Goal: Transaction & Acquisition: Book appointment/travel/reservation

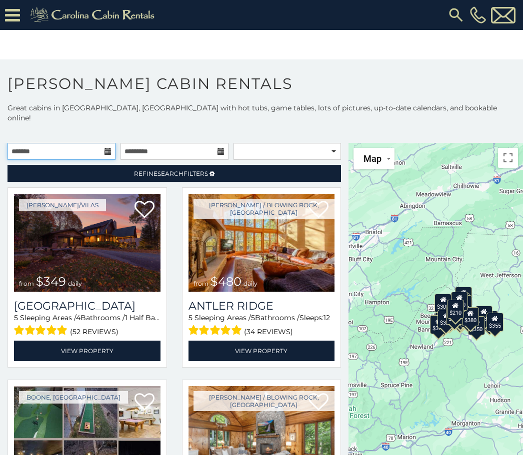
click at [28, 143] on input "text" at bounding box center [61, 151] width 108 height 17
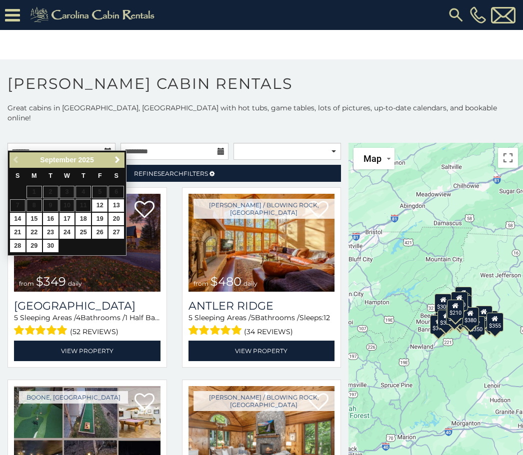
click at [121, 161] on span "Next" at bounding box center [117, 160] width 8 height 8
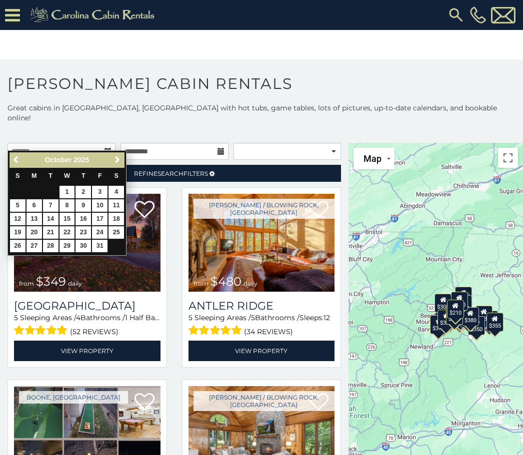
click at [91, 220] on link "16" at bounding box center [82, 219] width 15 height 12
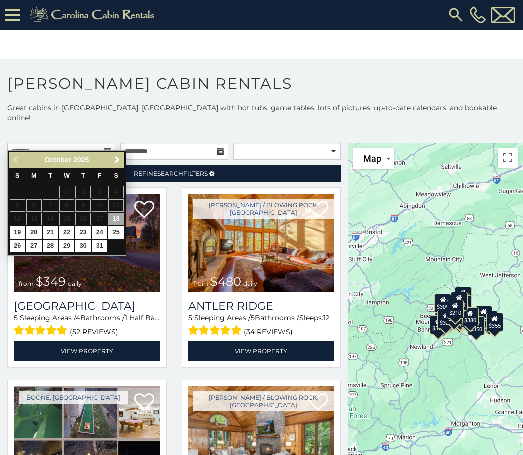
type input "**********"
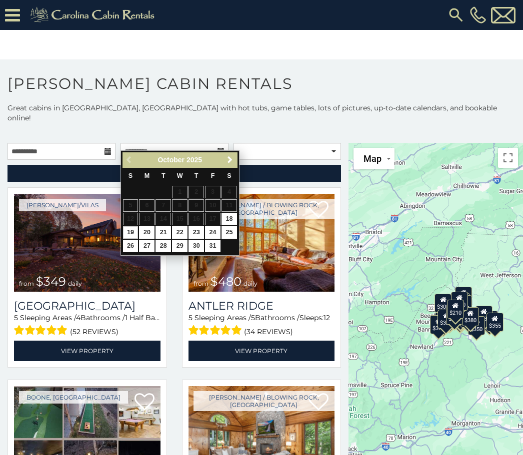
click at [127, 228] on link "19" at bounding box center [130, 232] width 15 height 12
type input "**********"
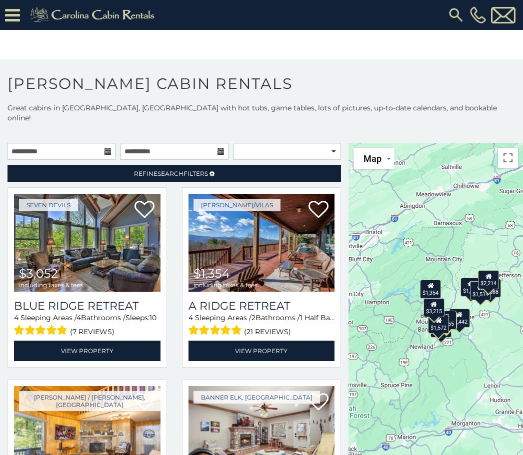
click at [204, 165] on link "Refine Search Filters" at bounding box center [173, 173] width 333 height 17
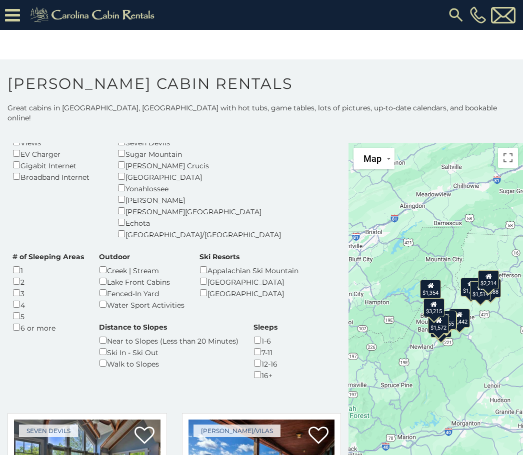
scroll to position [214, 0]
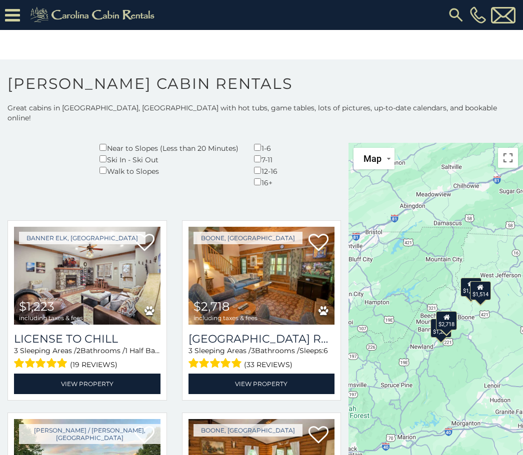
scroll to position [407, 0]
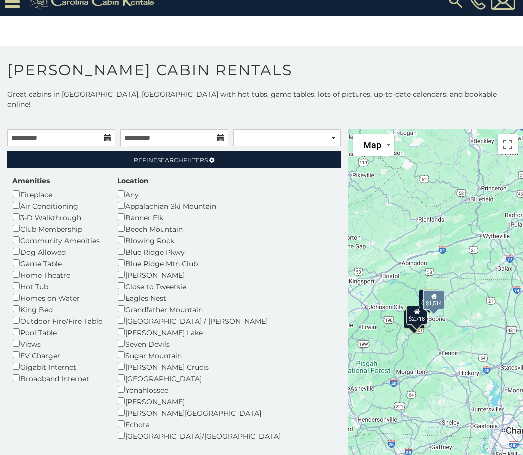
scroll to position [0, 0]
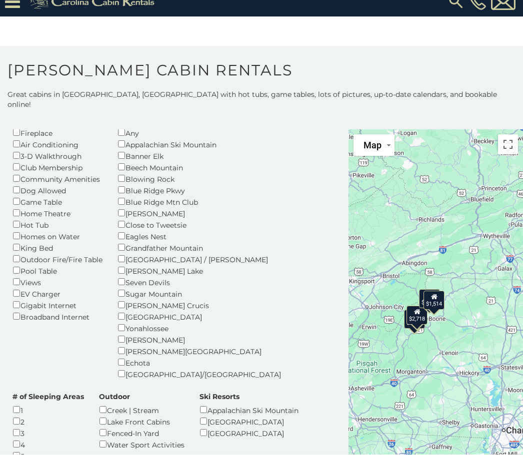
scroll to position [59, 0]
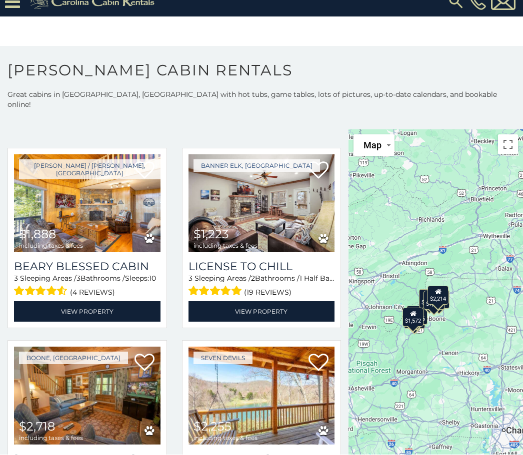
scroll to position [466, 0]
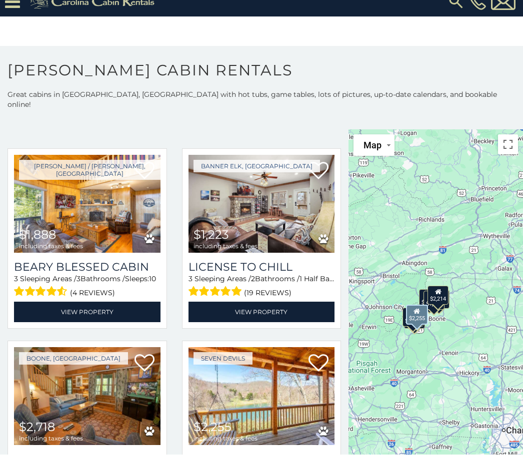
click at [247, 348] on img at bounding box center [261, 397] width 146 height 98
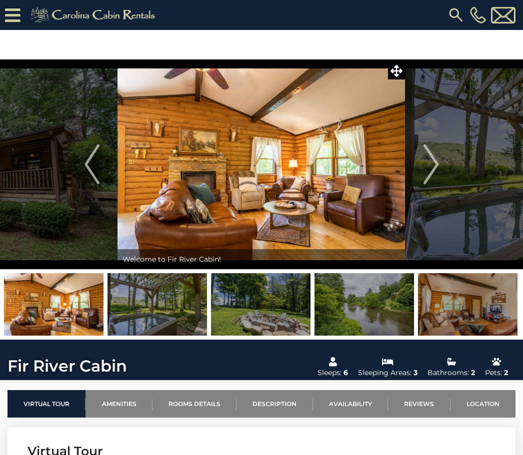
click at [423, 171] on button "Next" at bounding box center [430, 164] width 51 height 210
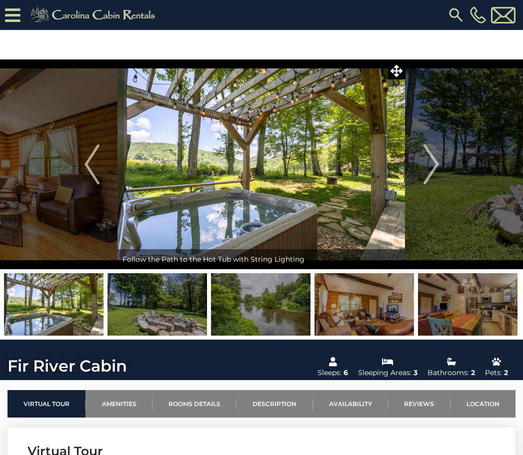
click at [436, 166] on img "Next" at bounding box center [430, 164] width 15 height 40
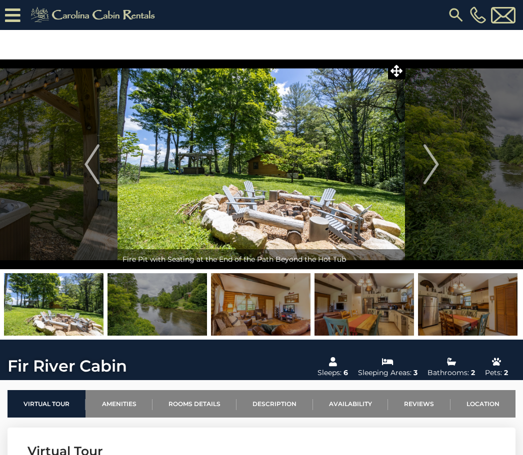
click at [435, 162] on img "Next" at bounding box center [430, 164] width 15 height 40
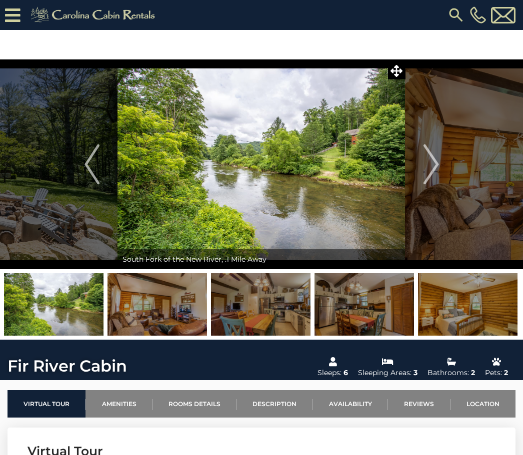
click at [433, 160] on img "Next" at bounding box center [430, 164] width 15 height 40
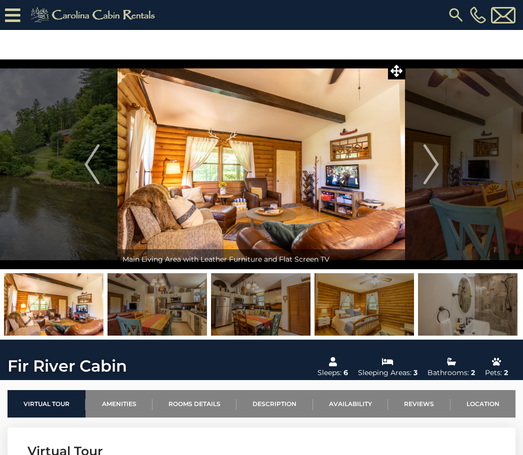
click at [436, 165] on img "Next" at bounding box center [430, 164] width 15 height 40
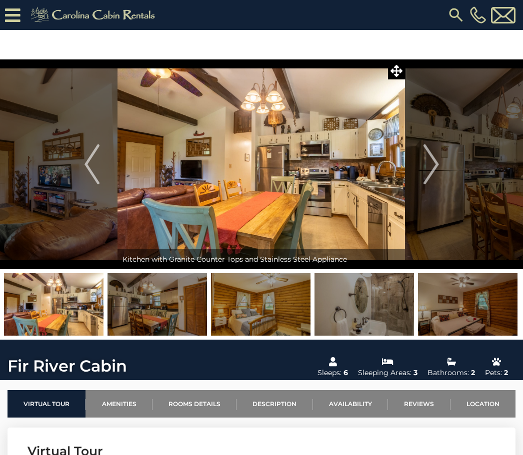
click at [430, 171] on img "Next" at bounding box center [430, 164] width 15 height 40
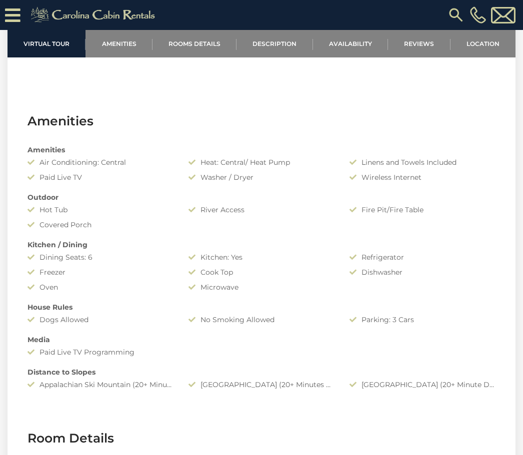
scroll to position [601, 0]
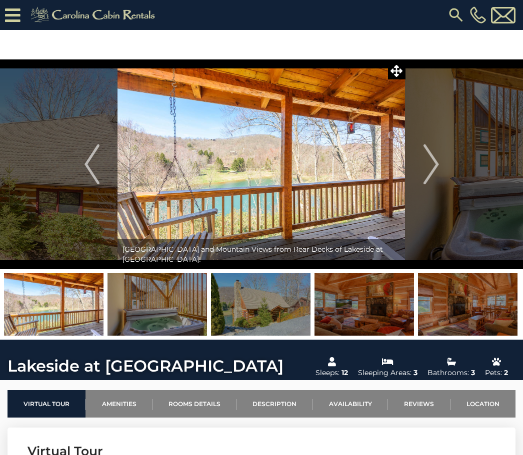
click at [324, 152] on img at bounding box center [260, 164] width 287 height 210
click at [426, 165] on img "Next" at bounding box center [430, 164] width 15 height 40
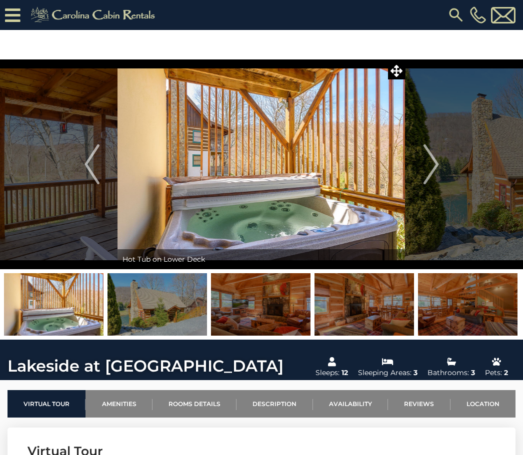
click at [438, 160] on img "Next" at bounding box center [430, 164] width 15 height 40
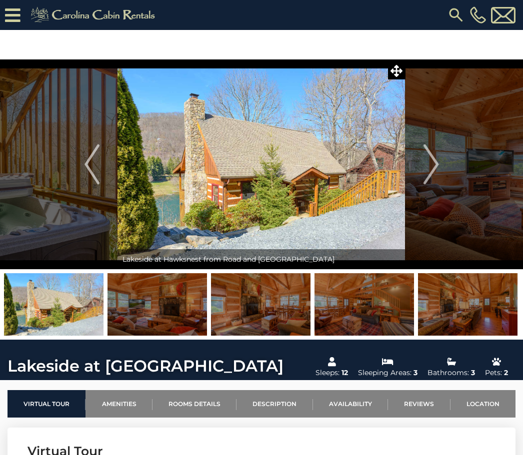
click at [444, 175] on button "Next" at bounding box center [430, 164] width 51 height 210
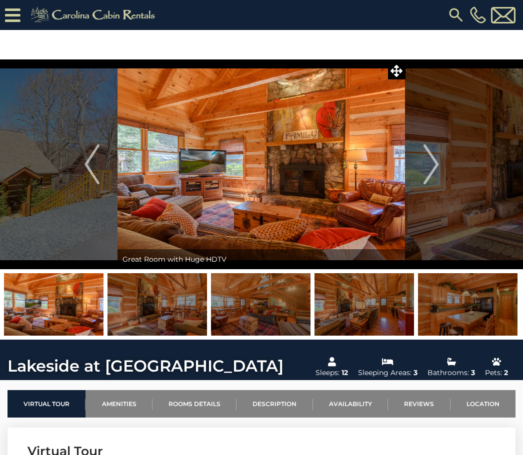
click at [442, 167] on button "Next" at bounding box center [430, 164] width 51 height 210
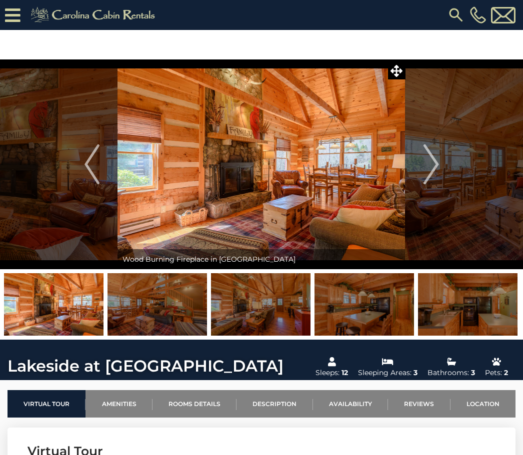
click at [441, 175] on button "Next" at bounding box center [430, 164] width 51 height 210
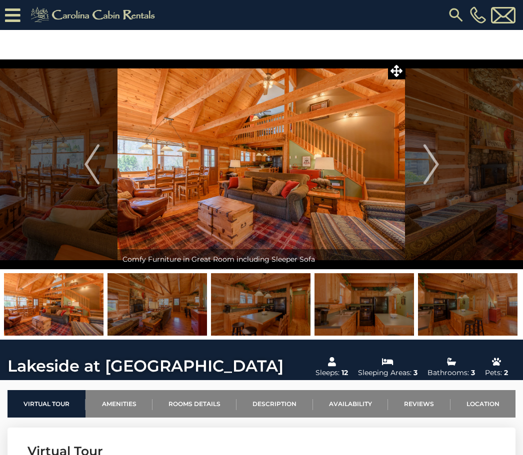
click at [433, 171] on img "Next" at bounding box center [430, 164] width 15 height 40
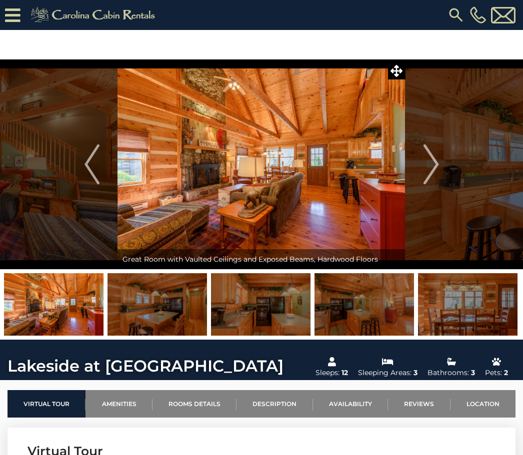
click at [434, 171] on img "Next" at bounding box center [430, 164] width 15 height 40
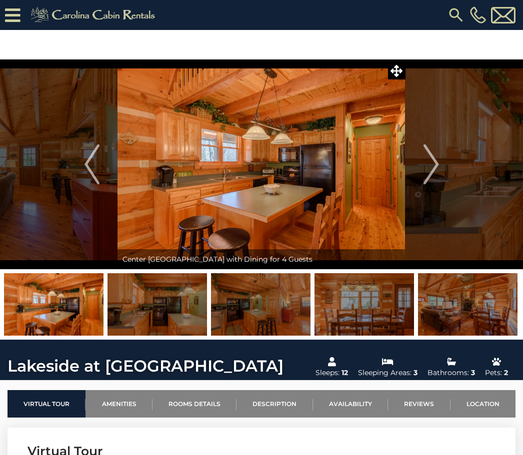
click at [438, 171] on img "Next" at bounding box center [430, 164] width 15 height 40
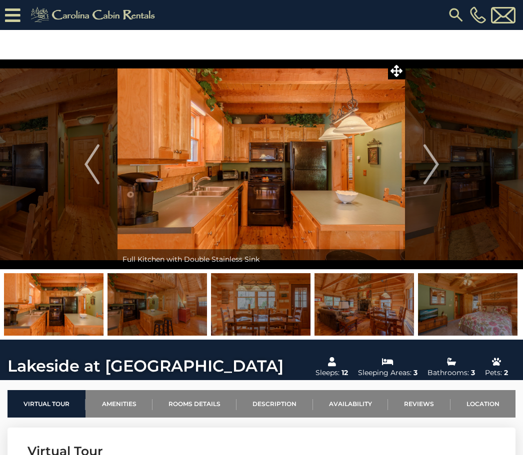
click at [436, 170] on img "Next" at bounding box center [430, 164] width 15 height 40
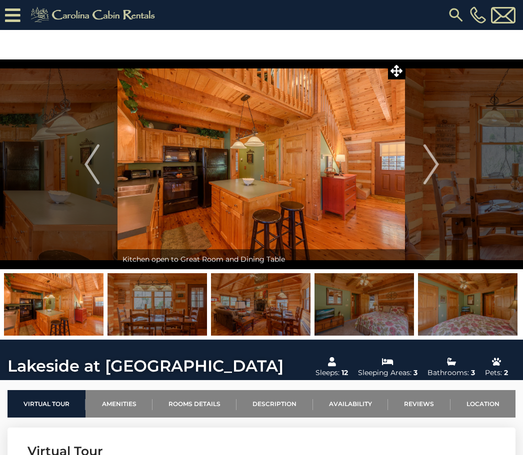
click at [435, 167] on img "Next" at bounding box center [430, 164] width 15 height 40
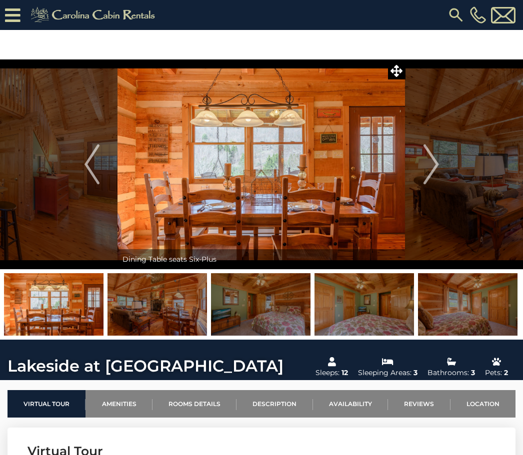
click at [433, 173] on img "Next" at bounding box center [430, 164] width 15 height 40
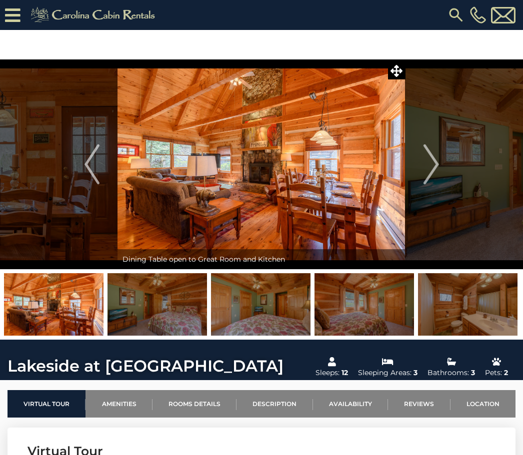
click at [424, 154] on img "Next" at bounding box center [430, 164] width 15 height 40
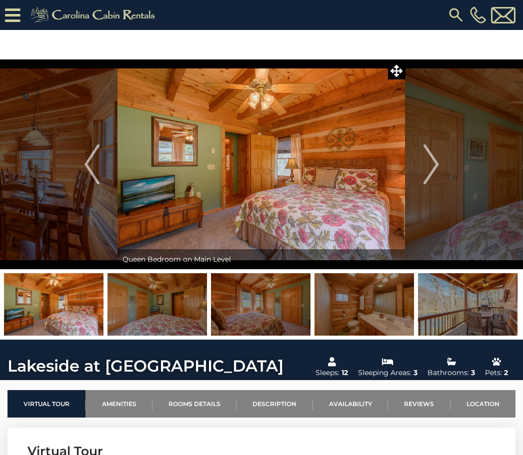
click at [437, 150] on img "Next" at bounding box center [430, 164] width 15 height 40
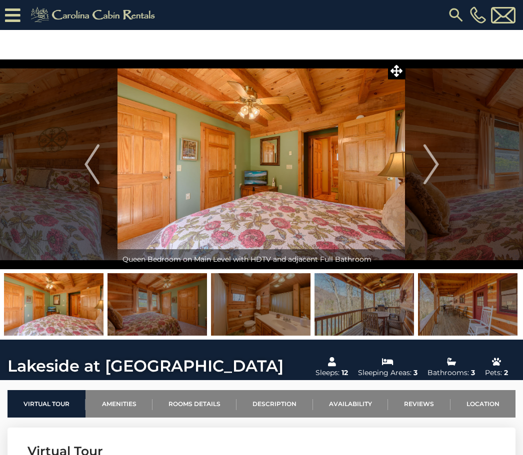
click at [433, 157] on img "Next" at bounding box center [430, 164] width 15 height 40
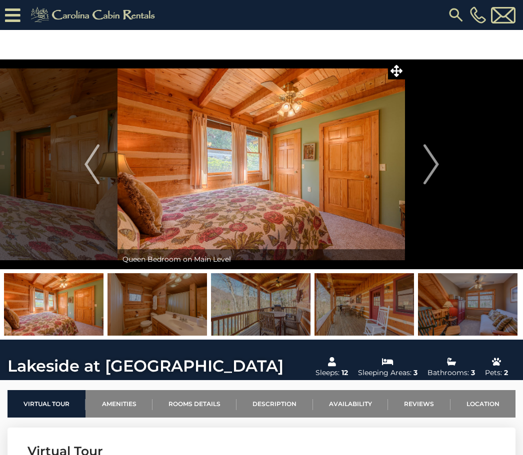
click at [436, 159] on img "Next" at bounding box center [430, 164] width 15 height 40
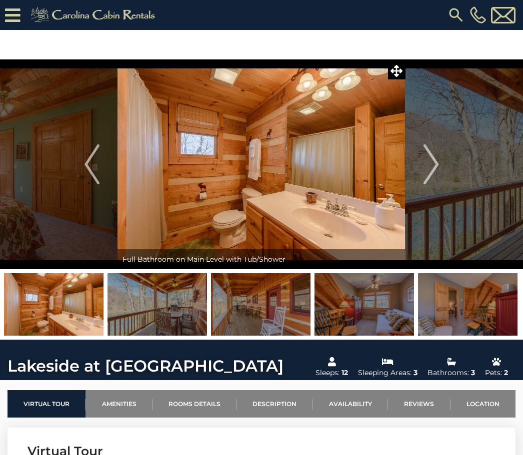
click at [435, 165] on img "Next" at bounding box center [430, 164] width 15 height 40
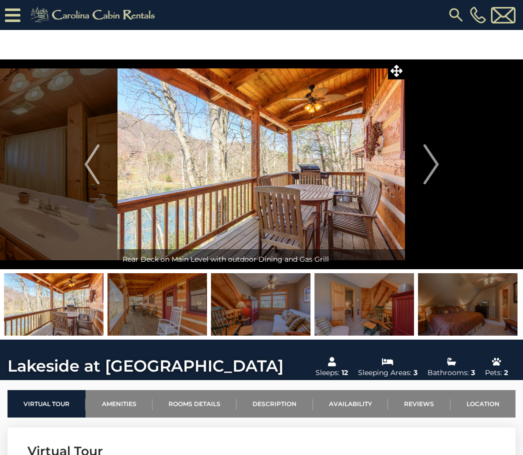
click at [431, 165] on img "Next" at bounding box center [430, 164] width 15 height 40
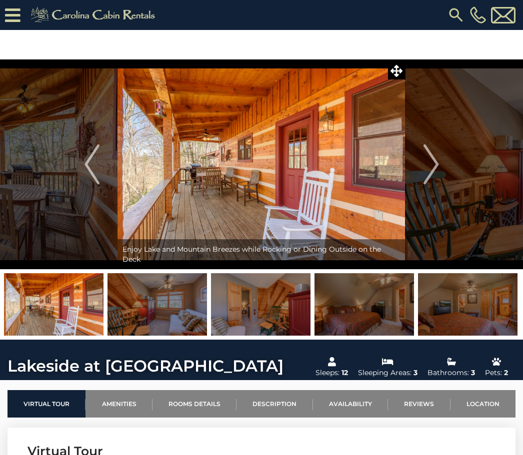
click at [437, 168] on img "Next" at bounding box center [430, 164] width 15 height 40
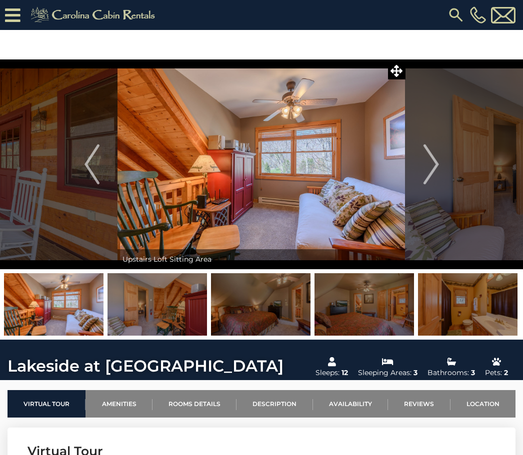
click at [434, 163] on img "Next" at bounding box center [430, 164] width 15 height 40
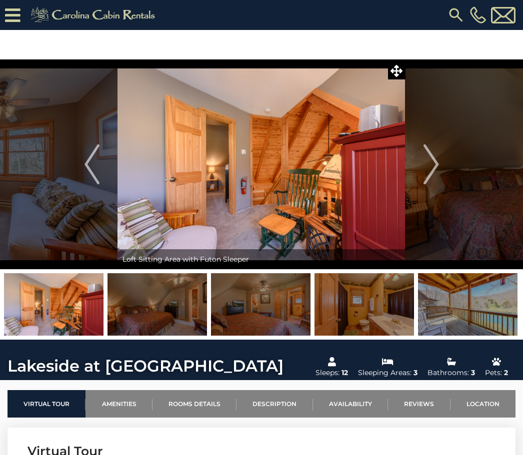
click at [433, 158] on img "Next" at bounding box center [430, 164] width 15 height 40
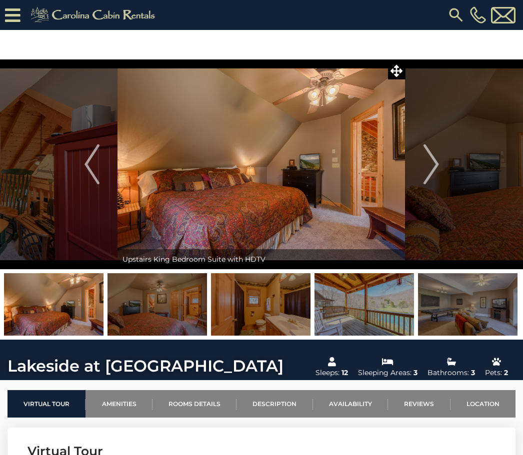
click at [436, 165] on img "Next" at bounding box center [430, 164] width 15 height 40
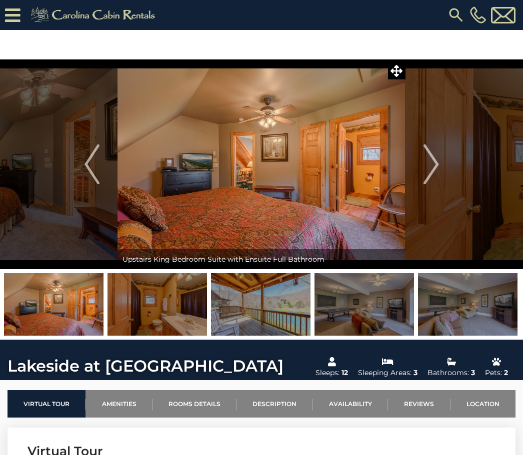
click at [424, 159] on img "Next" at bounding box center [430, 164] width 15 height 40
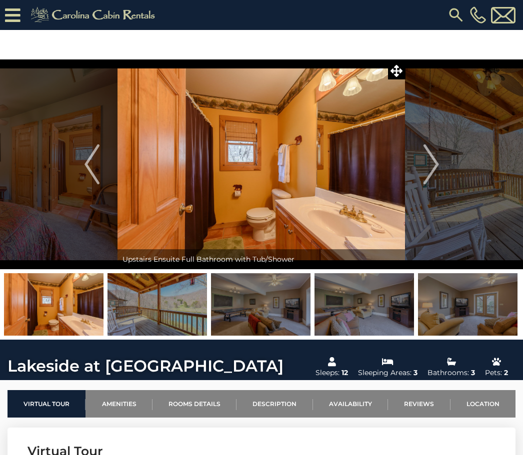
click at [431, 168] on img "Next" at bounding box center [430, 164] width 15 height 40
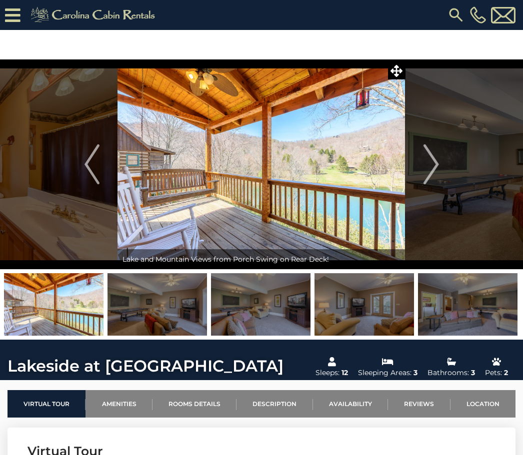
click at [435, 162] on img "Next" at bounding box center [430, 164] width 15 height 40
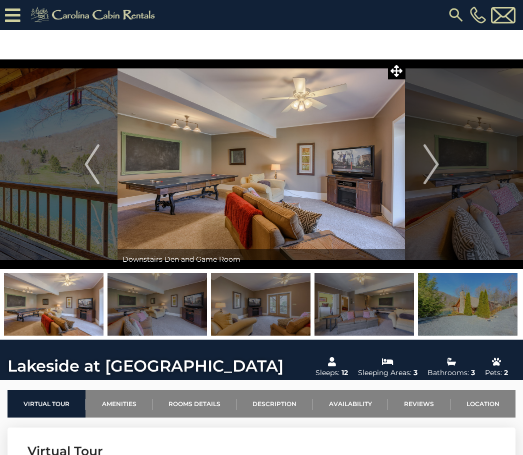
click at [430, 169] on img "Next" at bounding box center [430, 164] width 15 height 40
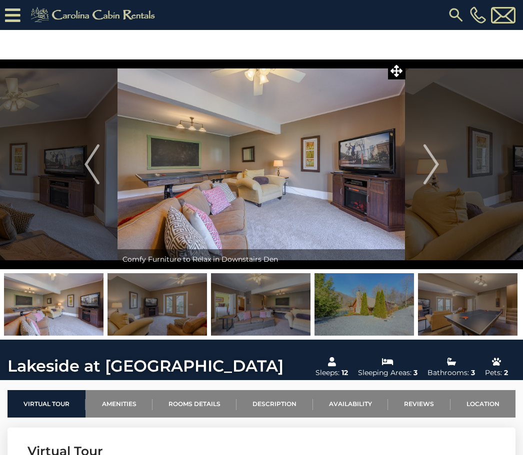
click at [432, 167] on img "Next" at bounding box center [430, 164] width 15 height 40
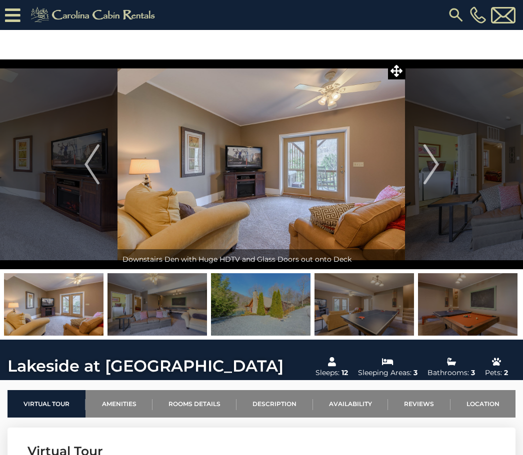
click at [430, 168] on img "Next" at bounding box center [430, 164] width 15 height 40
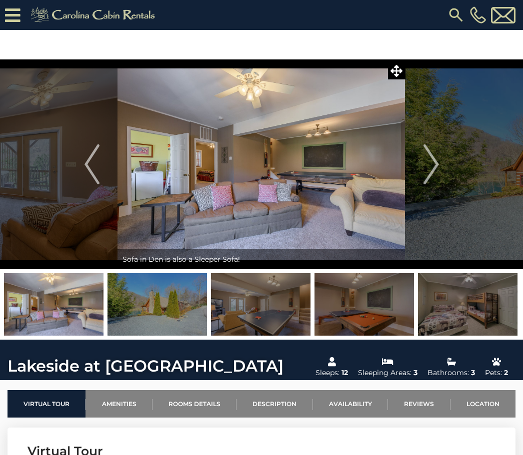
click at [433, 171] on img "Next" at bounding box center [430, 164] width 15 height 40
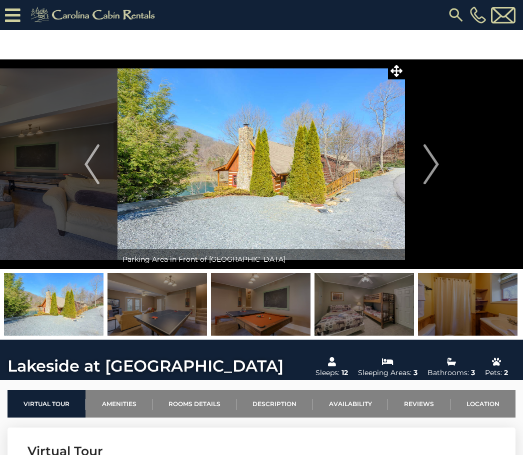
click at [431, 170] on img "Next" at bounding box center [430, 164] width 15 height 40
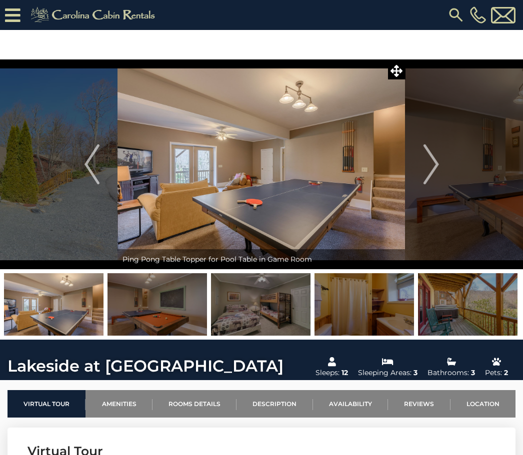
click at [429, 169] on img "Next" at bounding box center [430, 164] width 15 height 40
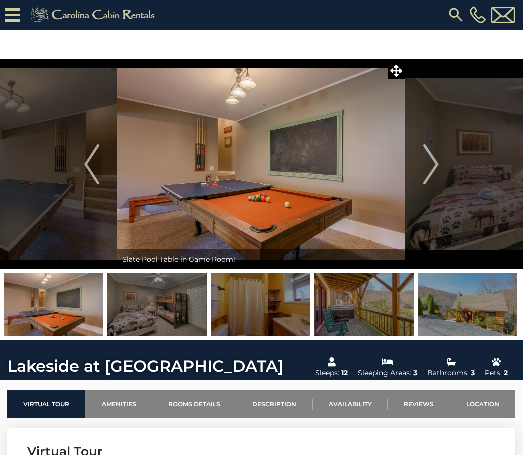
click at [435, 171] on img "Next" at bounding box center [430, 164] width 15 height 40
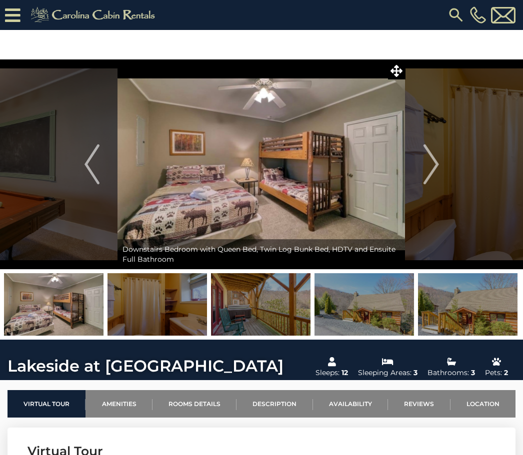
click at [434, 172] on img "Next" at bounding box center [430, 164] width 15 height 40
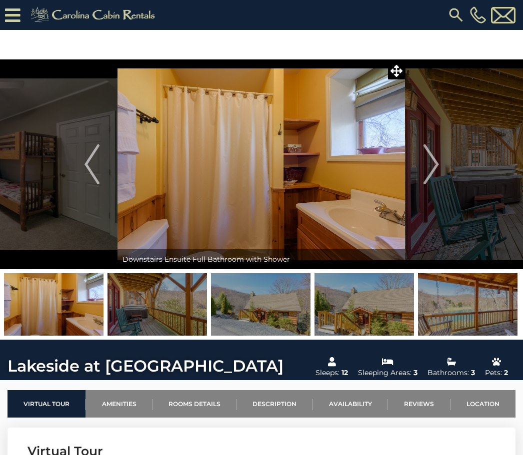
click at [431, 169] on img "Next" at bounding box center [430, 164] width 15 height 40
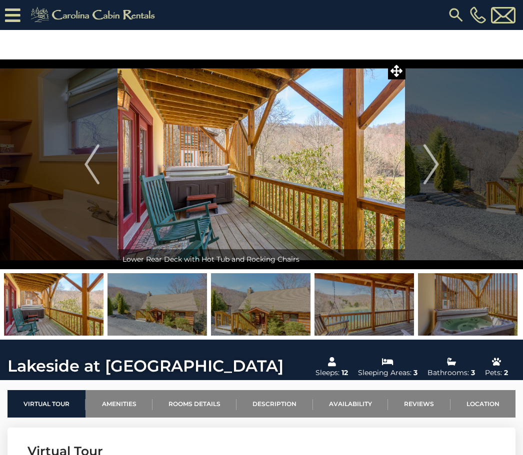
click at [432, 166] on img "Next" at bounding box center [430, 164] width 15 height 40
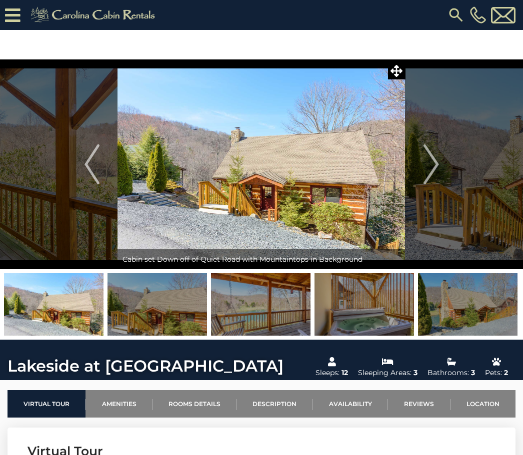
click at [432, 175] on img "Next" at bounding box center [430, 164] width 15 height 40
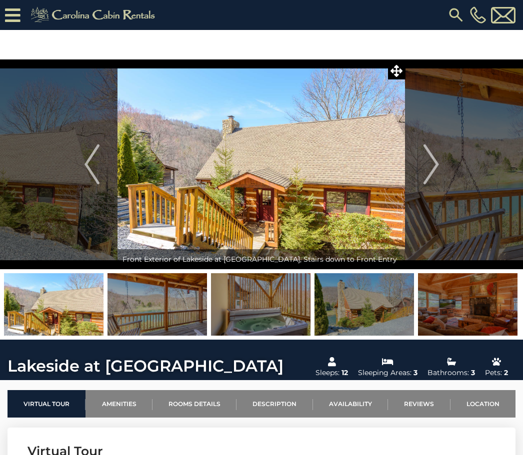
click at [431, 178] on img "Next" at bounding box center [430, 164] width 15 height 40
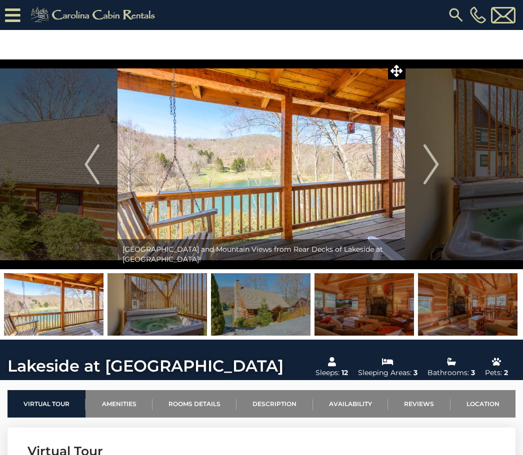
click at [429, 167] on img "Next" at bounding box center [430, 164] width 15 height 40
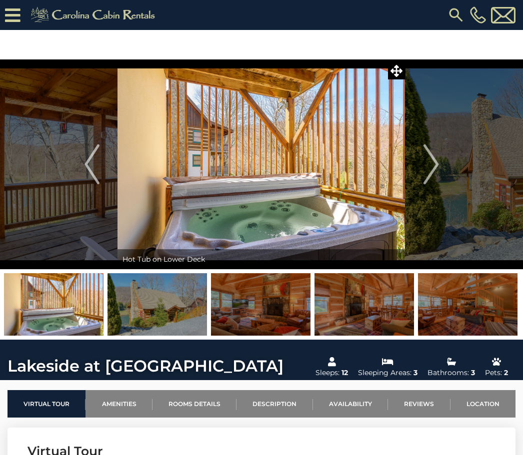
click at [434, 169] on img "Next" at bounding box center [430, 164] width 15 height 40
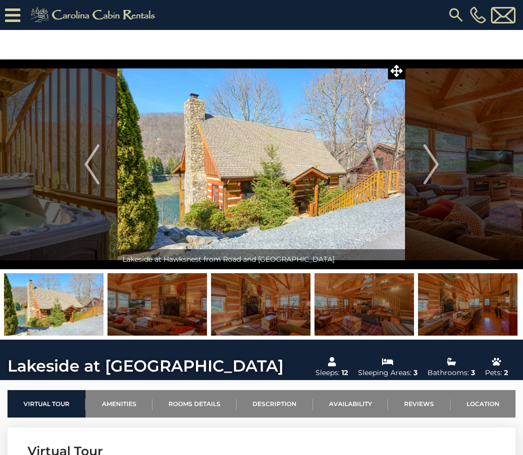
click at [427, 165] on img "Next" at bounding box center [430, 164] width 15 height 40
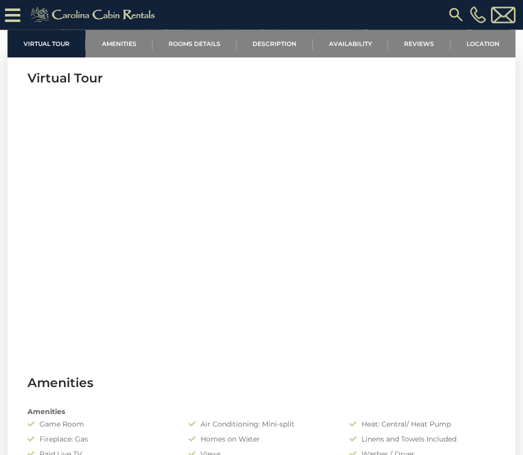
scroll to position [376, 0]
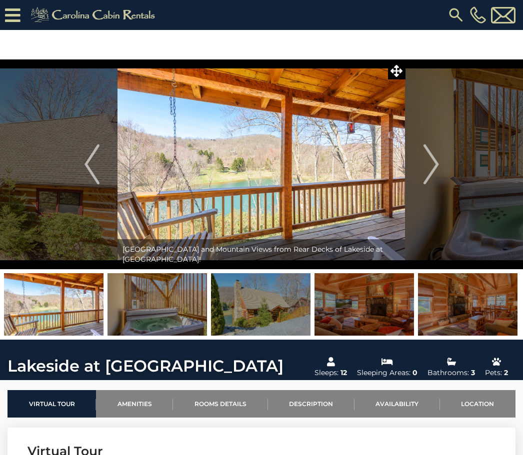
click at [220, 400] on link "Rooms Details" at bounding box center [220, 403] width 94 height 27
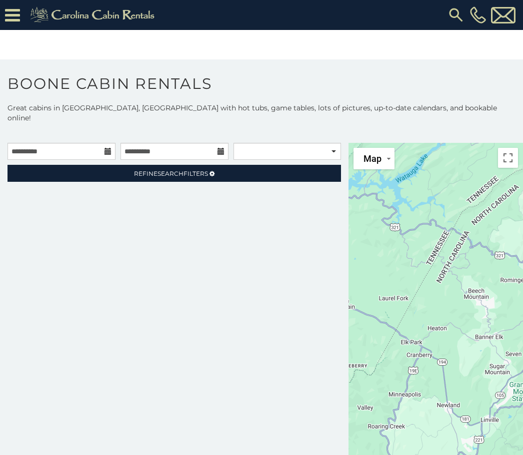
click at [175, 171] on link "Refine Search Filters" at bounding box center [173, 173] width 333 height 17
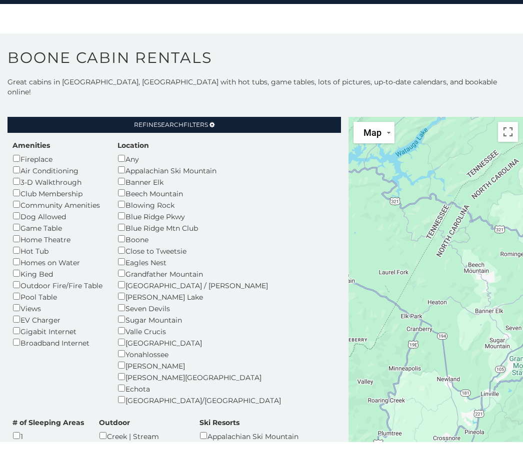
scroll to position [13, 0]
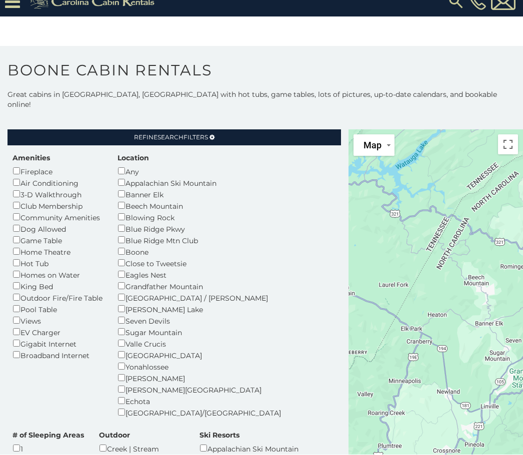
scroll to position [13, 0]
click at [117, 129] on link "Refine Search Filters" at bounding box center [173, 137] width 333 height 17
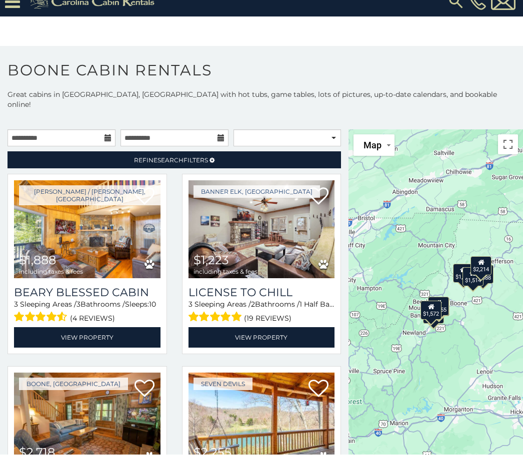
click at [145, 152] on link "Refine Search Filters" at bounding box center [173, 160] width 333 height 17
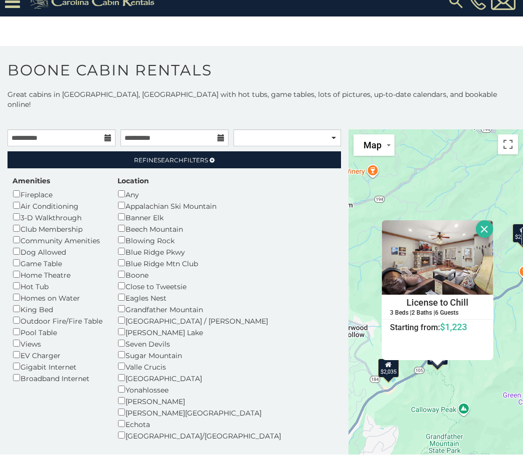
click at [482, 221] on button "Close" at bounding box center [483, 229] width 17 height 17
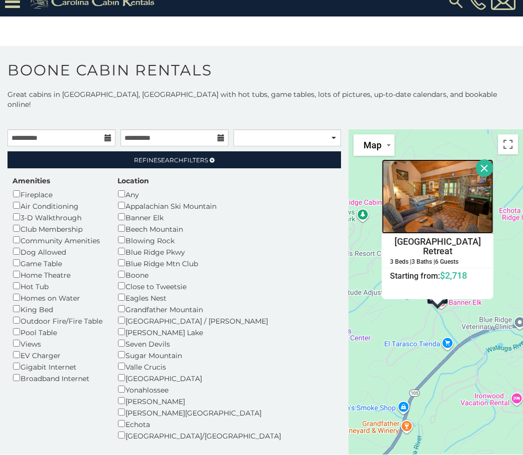
click at [415, 205] on img at bounding box center [436, 197] width 111 height 74
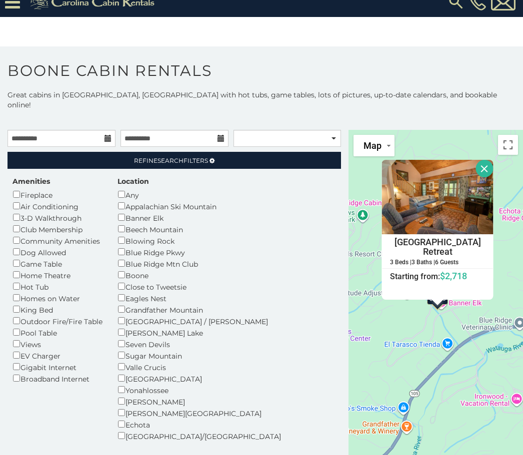
click at [482, 160] on button "Close" at bounding box center [483, 168] width 17 height 17
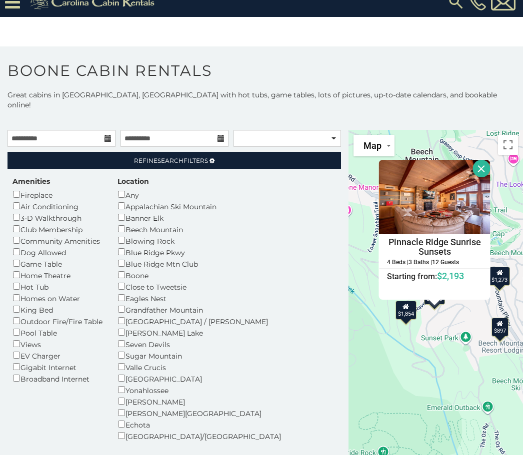
click at [477, 160] on button "Close" at bounding box center [480, 168] width 17 height 17
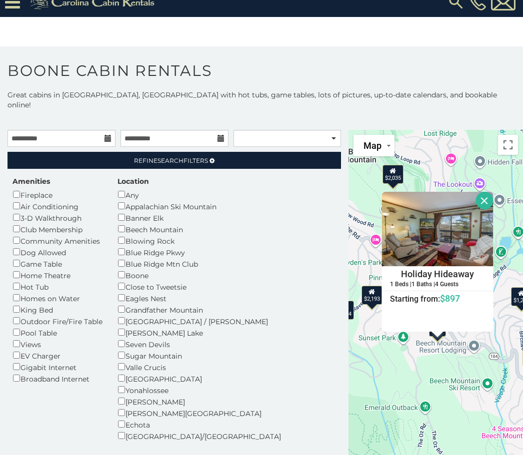
click at [477, 192] on button "Close" at bounding box center [483, 200] width 17 height 17
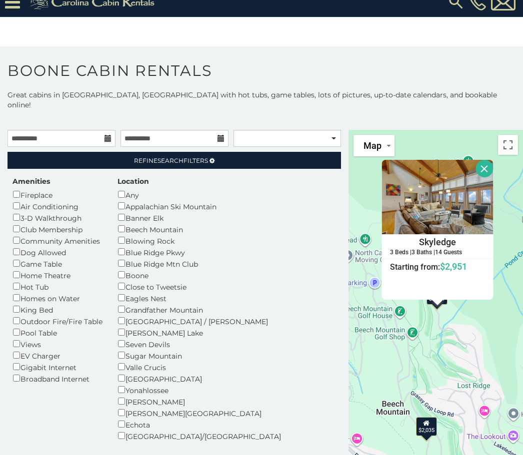
click at [487, 160] on button "Close" at bounding box center [483, 168] width 17 height 17
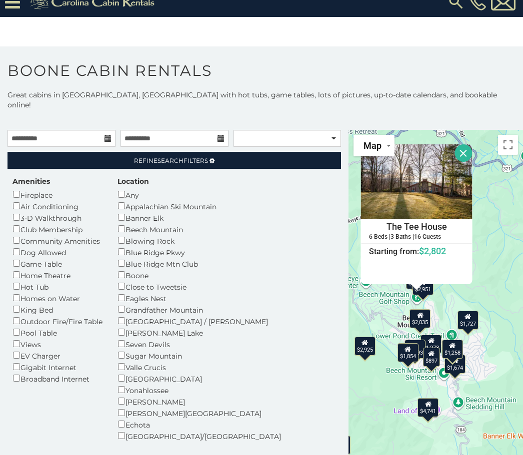
click at [463, 144] on button "Close" at bounding box center [462, 152] width 17 height 17
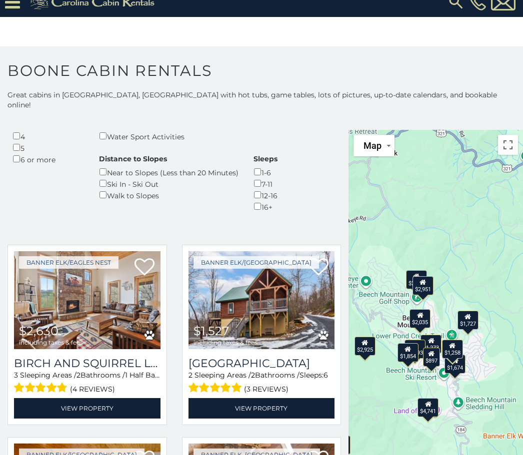
scroll to position [371, 0]
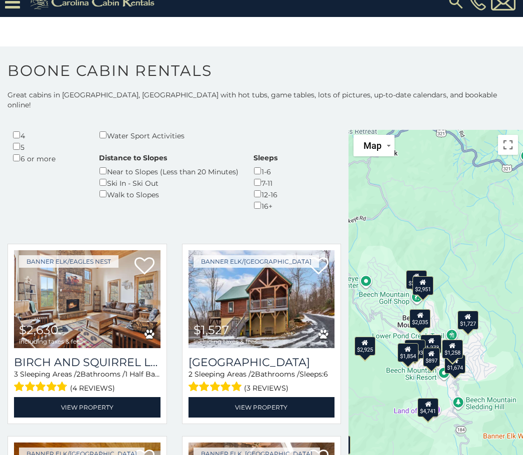
click at [66, 250] on img at bounding box center [87, 299] width 146 height 98
click at [76, 250] on img at bounding box center [87, 299] width 146 height 98
click at [77, 397] on link "View Property" at bounding box center [87, 407] width 146 height 20
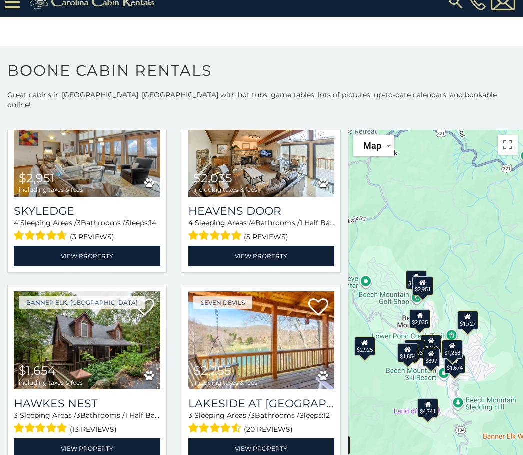
scroll to position [909, 0]
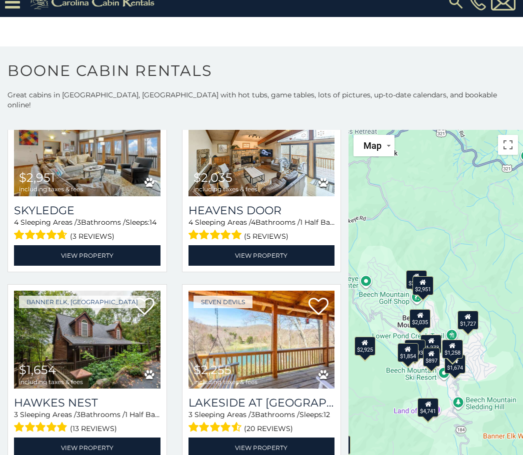
click at [83, 438] on link "View Property" at bounding box center [87, 448] width 146 height 20
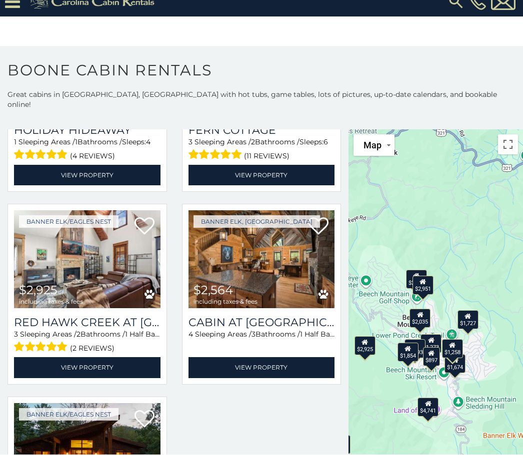
scroll to position [16, 0]
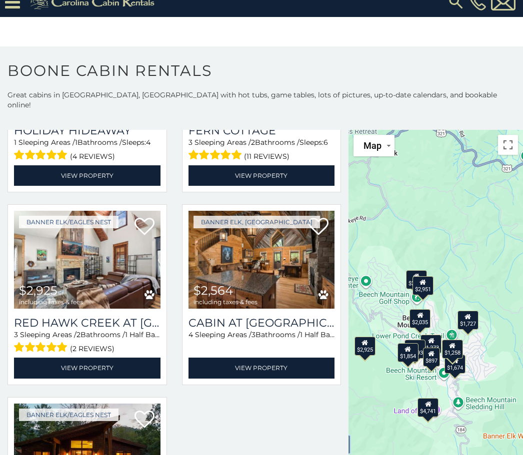
click at [78, 404] on img at bounding box center [87, 453] width 146 height 98
click at [69, 404] on img at bounding box center [87, 453] width 146 height 98
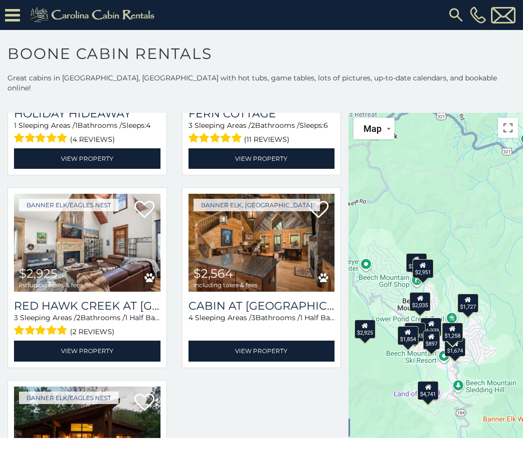
scroll to position [16, 0]
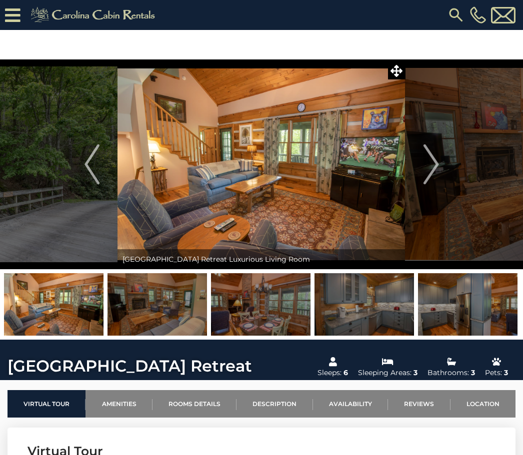
click at [421, 175] on button "Next" at bounding box center [430, 164] width 51 height 210
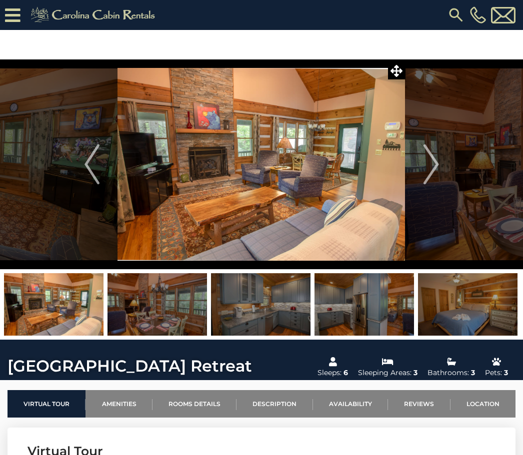
click at [432, 173] on img "Next" at bounding box center [430, 164] width 15 height 40
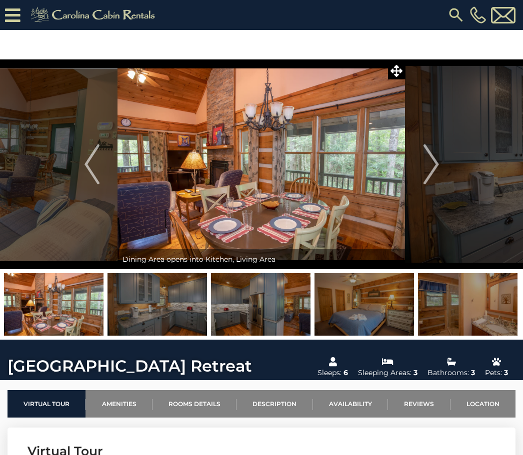
click at [430, 175] on img "Next" at bounding box center [430, 164] width 15 height 40
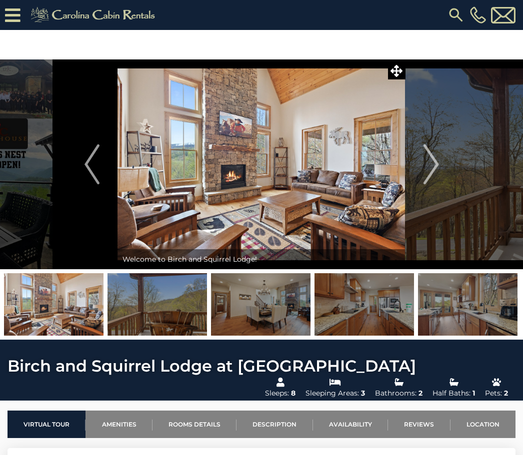
click at [443, 158] on button "Next" at bounding box center [430, 164] width 51 height 210
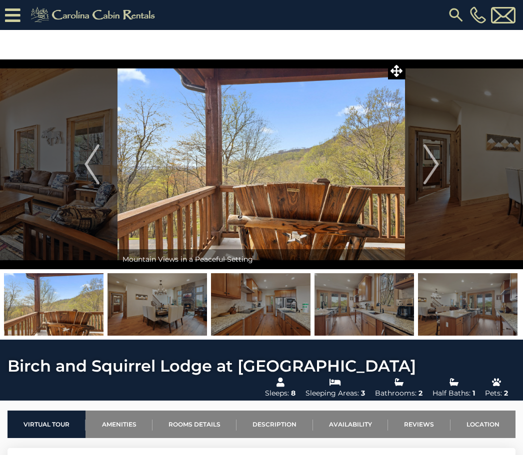
click at [425, 156] on img "Next" at bounding box center [430, 164] width 15 height 40
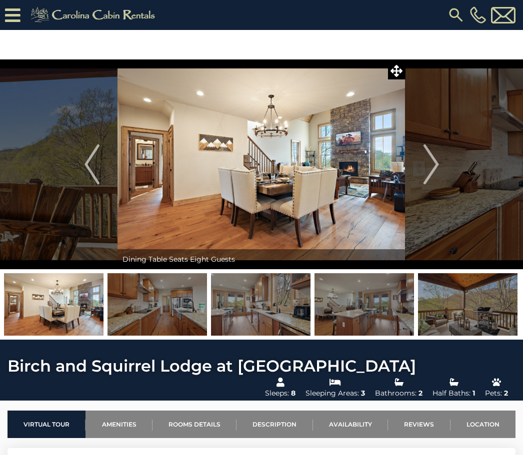
click at [427, 165] on img "Next" at bounding box center [430, 164] width 15 height 40
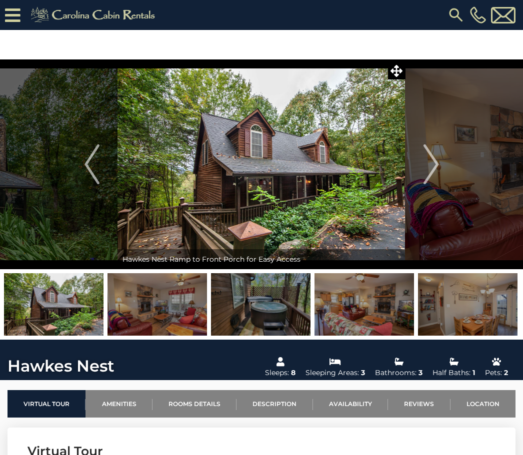
click at [154, 303] on img at bounding box center [156, 304] width 99 height 62
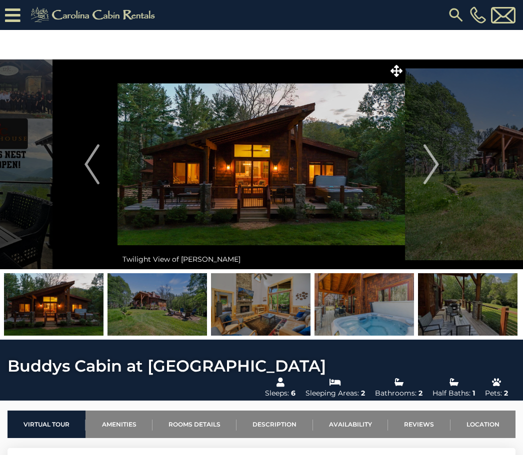
click at [239, 186] on img at bounding box center [260, 164] width 287 height 210
click at [421, 169] on button "Next" at bounding box center [430, 164] width 51 height 210
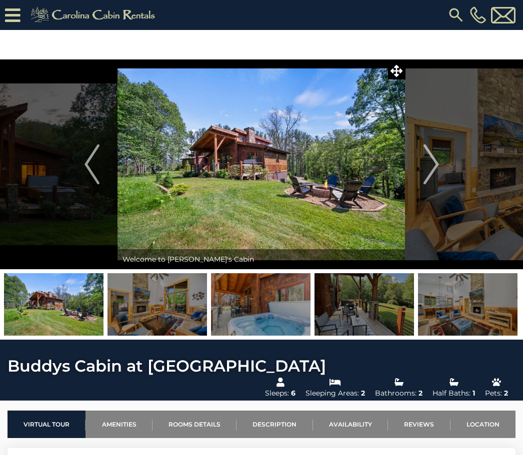
click at [419, 163] on button "Next" at bounding box center [430, 164] width 51 height 210
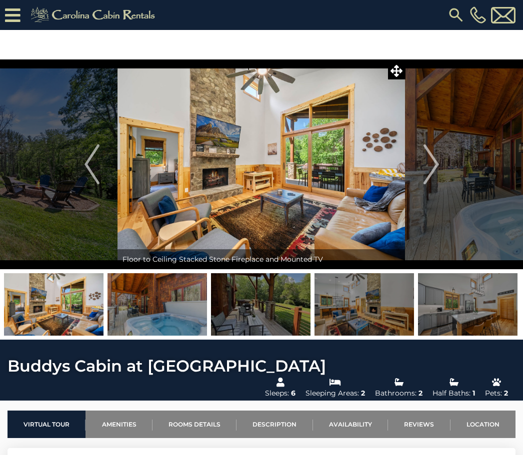
click at [423, 166] on img "Next" at bounding box center [430, 164] width 15 height 40
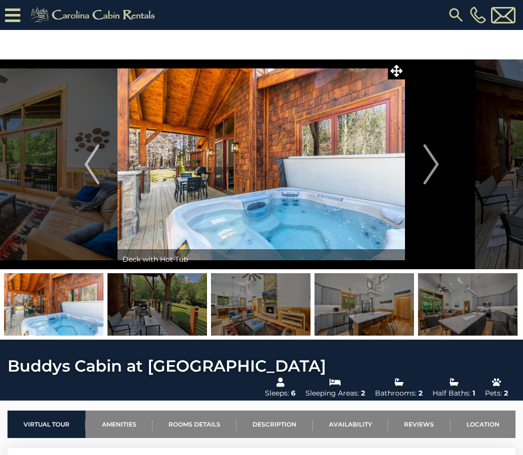
click at [429, 173] on img "Next" at bounding box center [430, 164] width 15 height 40
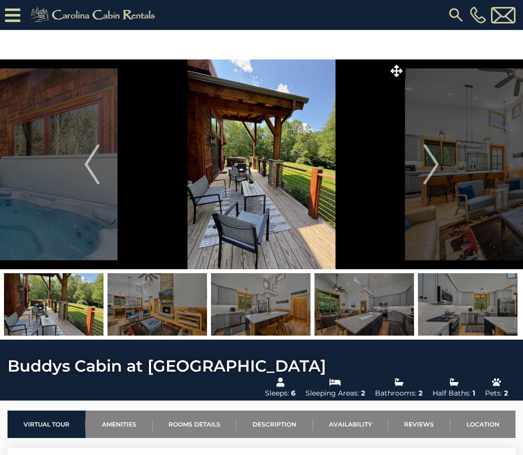
click at [425, 172] on img "Next" at bounding box center [430, 164] width 15 height 40
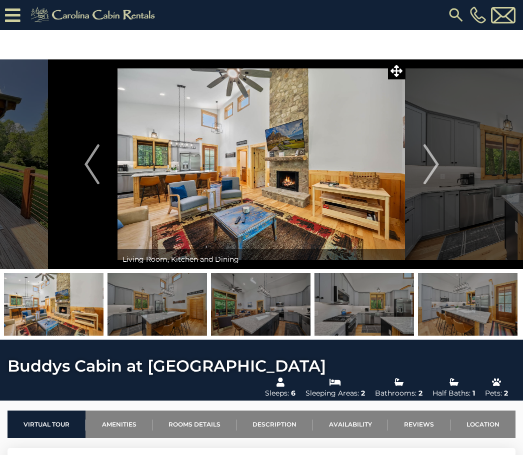
click at [414, 168] on button "Next" at bounding box center [430, 164] width 51 height 210
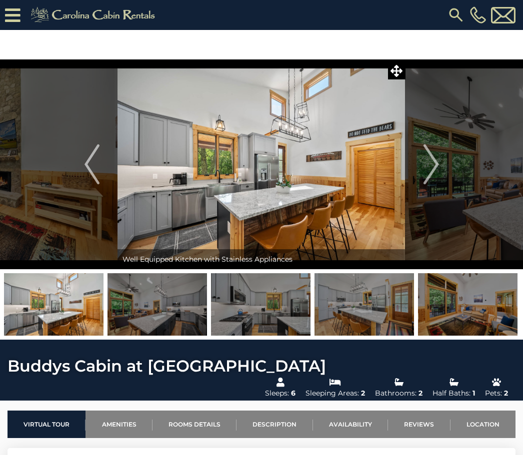
click at [416, 166] on button "Next" at bounding box center [430, 164] width 51 height 210
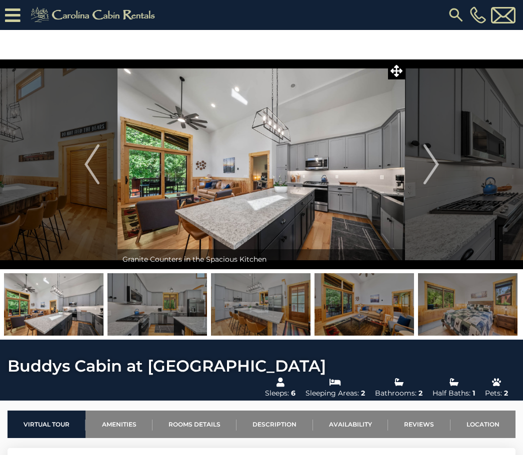
click at [416, 164] on button "Next" at bounding box center [430, 164] width 51 height 210
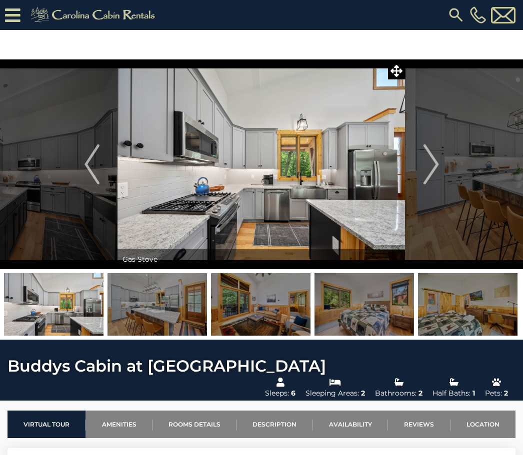
click at [425, 174] on img "Next" at bounding box center [430, 164] width 15 height 40
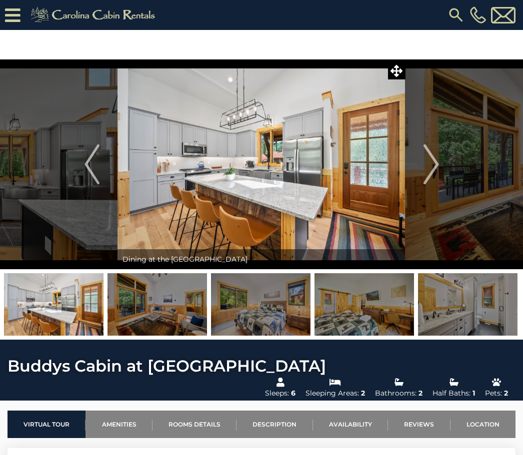
click at [423, 171] on button "Next" at bounding box center [430, 164] width 51 height 210
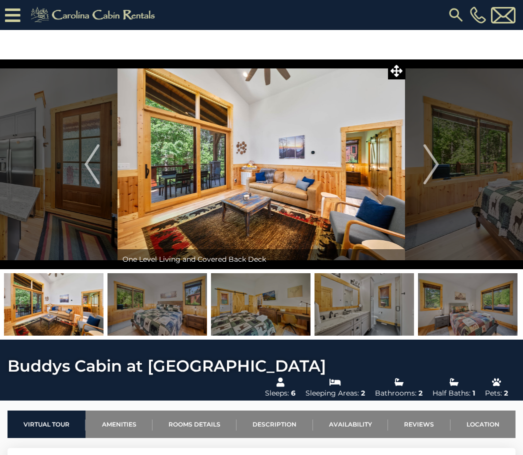
click at [420, 165] on button "Next" at bounding box center [430, 164] width 51 height 210
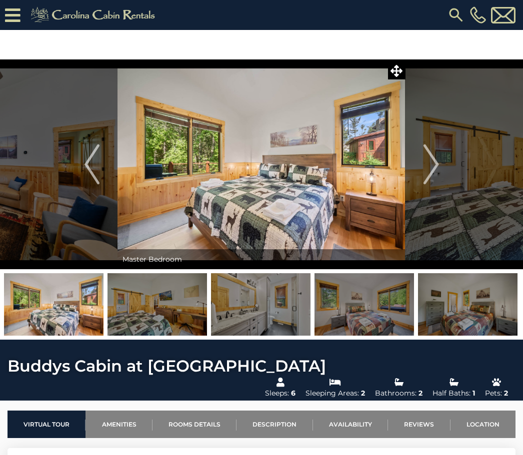
click at [423, 171] on img "Next" at bounding box center [430, 164] width 15 height 40
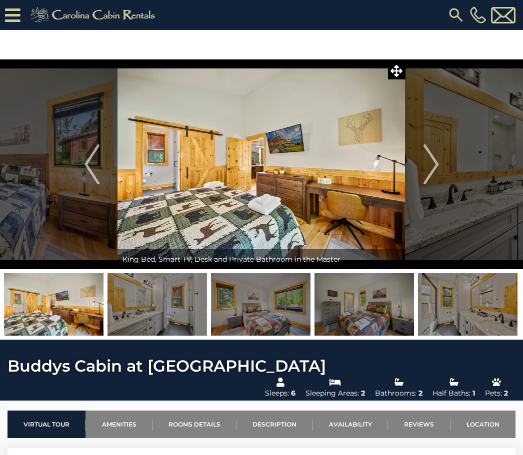
click at [425, 172] on img "Next" at bounding box center [430, 164] width 15 height 40
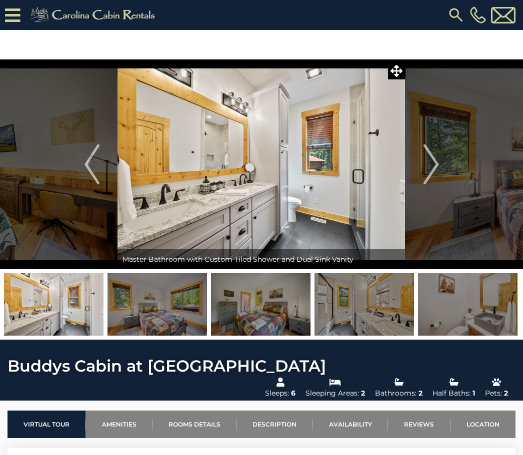
click at [419, 171] on button "Next" at bounding box center [430, 164] width 51 height 210
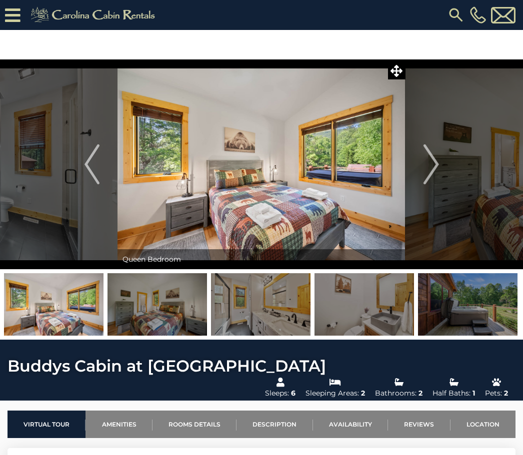
click at [416, 168] on button "Next" at bounding box center [430, 164] width 51 height 210
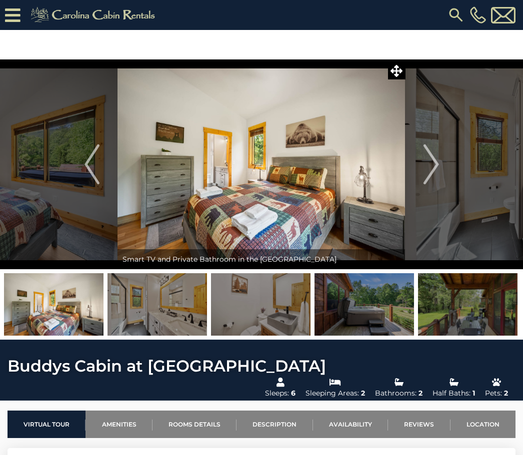
click at [419, 172] on button "Next" at bounding box center [430, 164] width 51 height 210
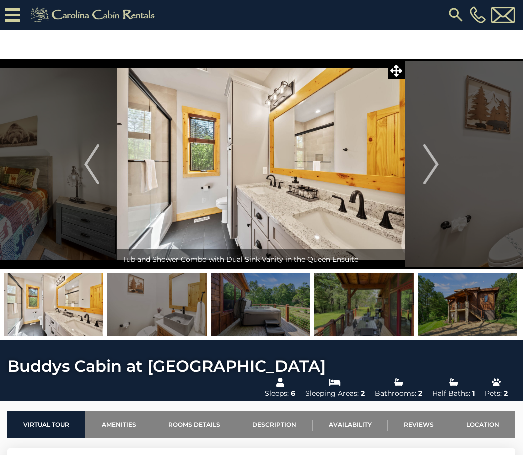
click at [421, 173] on button "Next" at bounding box center [430, 164] width 51 height 210
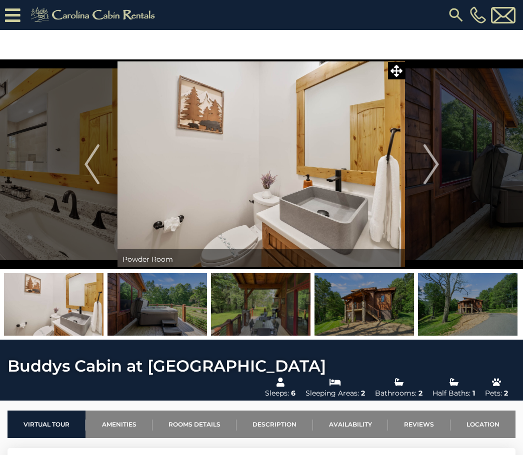
click at [408, 162] on button "Next" at bounding box center [430, 164] width 51 height 210
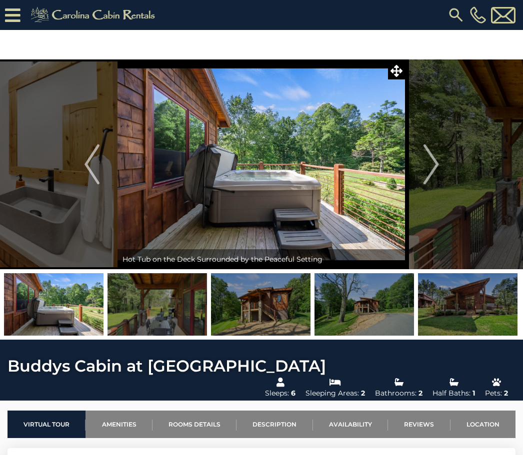
click at [421, 178] on button "Next" at bounding box center [430, 164] width 51 height 210
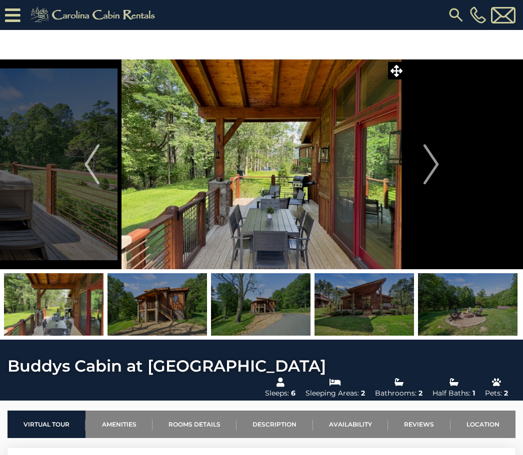
click at [412, 175] on button "Next" at bounding box center [430, 164] width 51 height 210
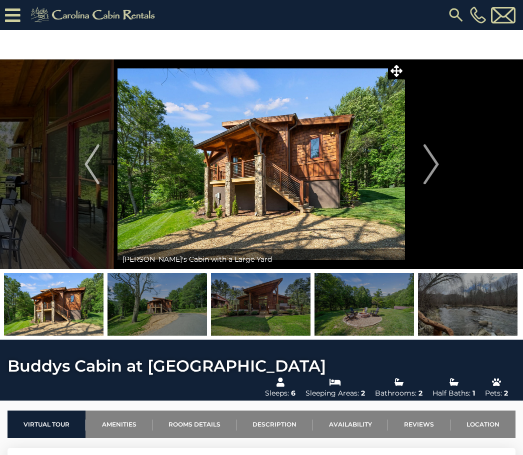
click at [412, 173] on button "Next" at bounding box center [430, 164] width 51 height 210
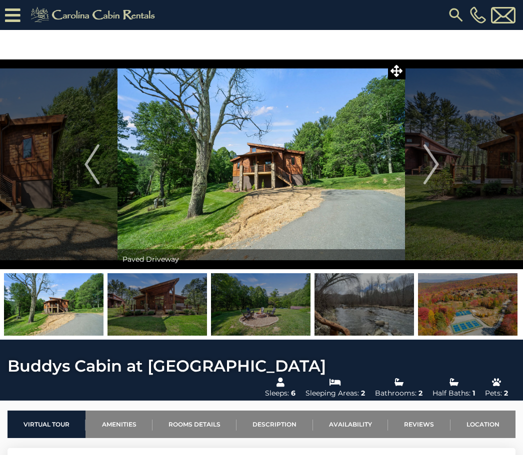
click at [413, 173] on button "Next" at bounding box center [430, 164] width 51 height 210
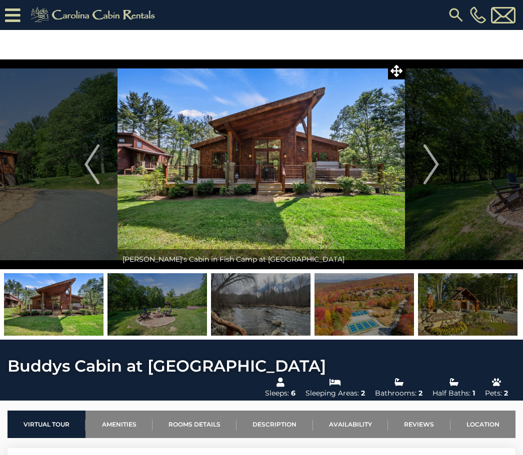
click at [409, 165] on button "Next" at bounding box center [430, 164] width 51 height 210
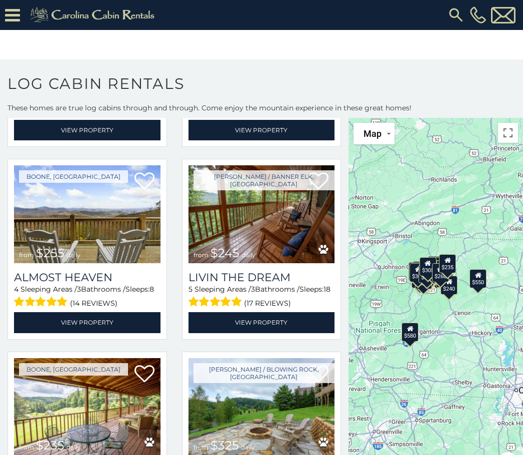
scroll to position [2122, 0]
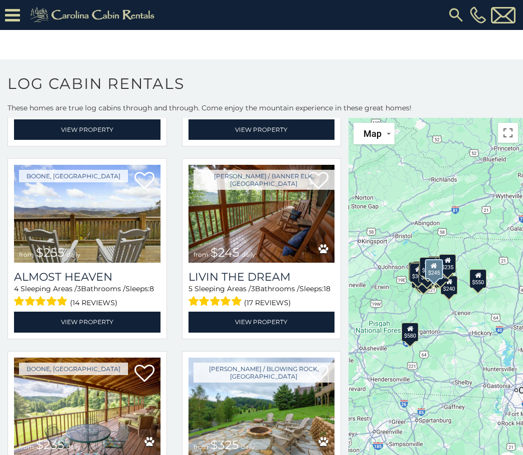
click at [243, 328] on link "View Property" at bounding box center [261, 322] width 146 height 20
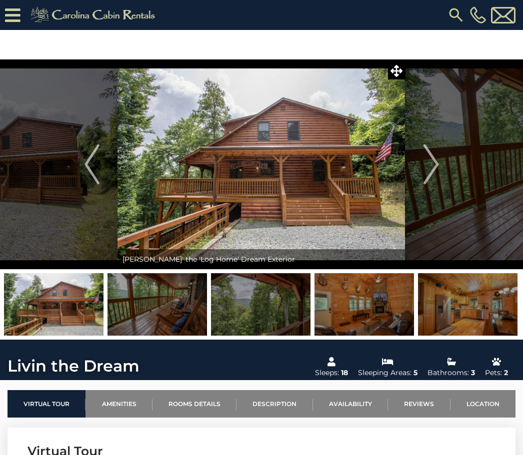
click at [428, 164] on img "Next" at bounding box center [430, 164] width 15 height 40
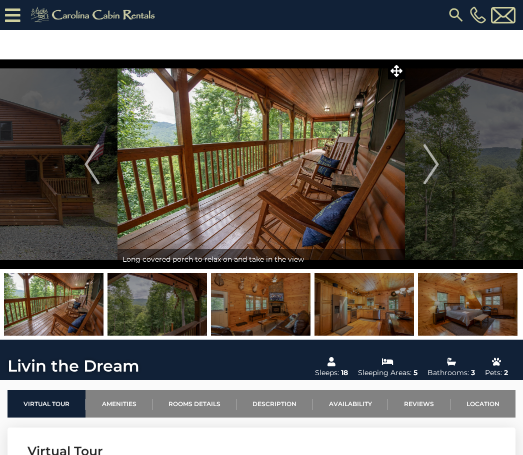
click at [433, 168] on img "Next" at bounding box center [430, 164] width 15 height 40
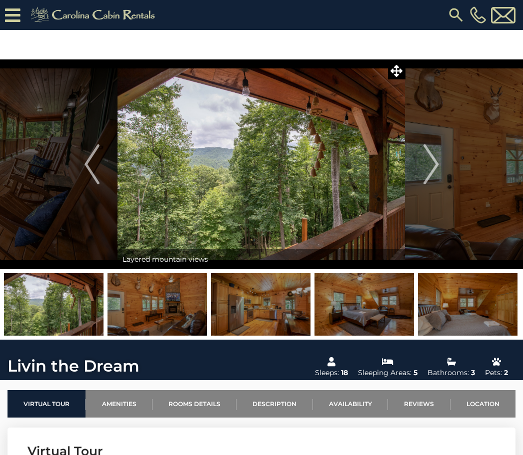
click at [433, 169] on img "Next" at bounding box center [430, 164] width 15 height 40
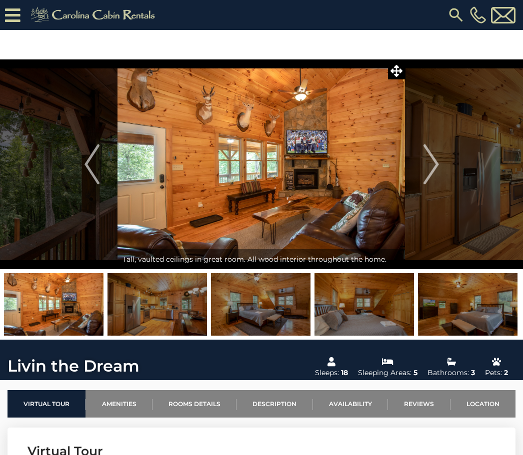
click at [432, 168] on img "Next" at bounding box center [430, 164] width 15 height 40
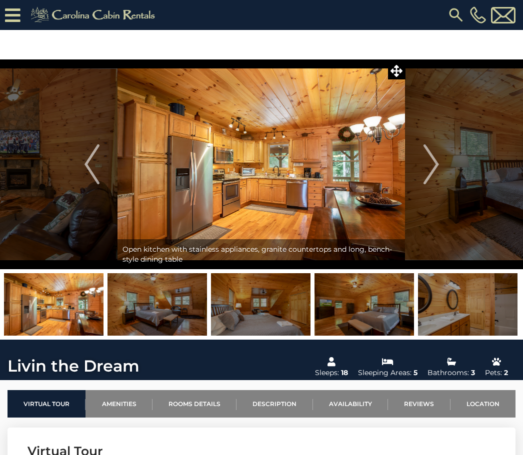
click at [431, 168] on img "Next" at bounding box center [430, 164] width 15 height 40
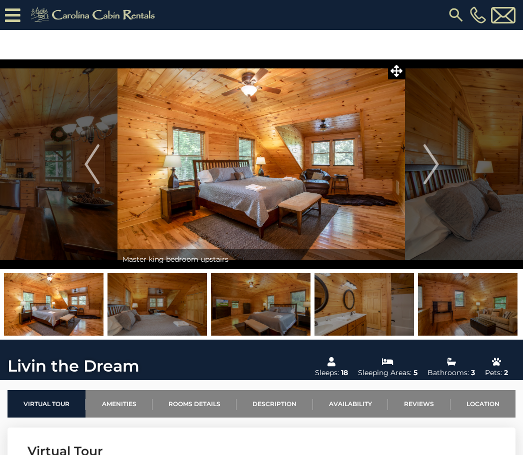
click at [430, 167] on img "Next" at bounding box center [430, 164] width 15 height 40
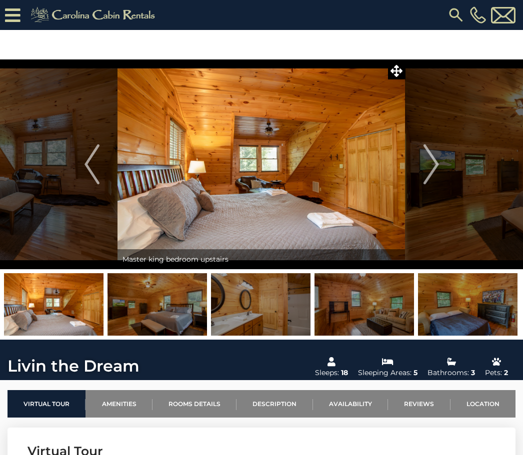
click at [430, 171] on img "Next" at bounding box center [430, 164] width 15 height 40
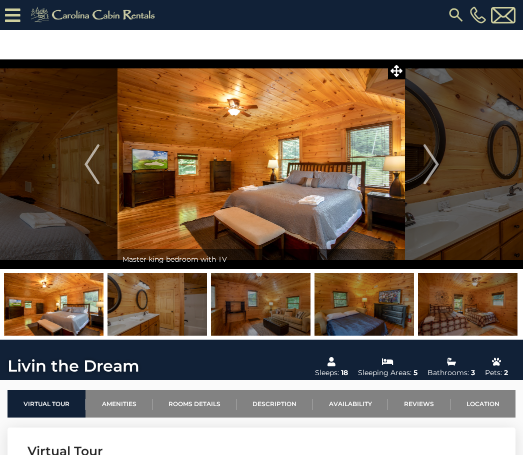
click at [429, 172] on img "Next" at bounding box center [430, 164] width 15 height 40
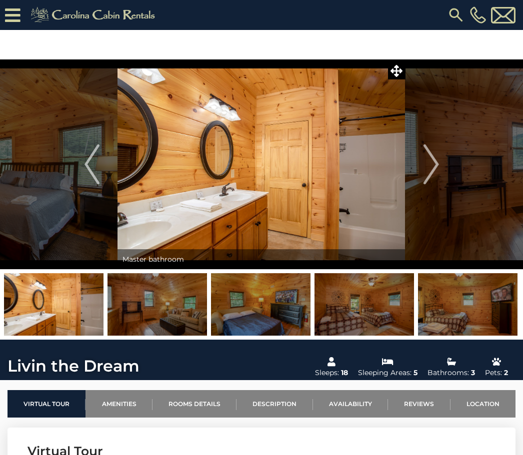
click at [428, 171] on img "Next" at bounding box center [430, 164] width 15 height 40
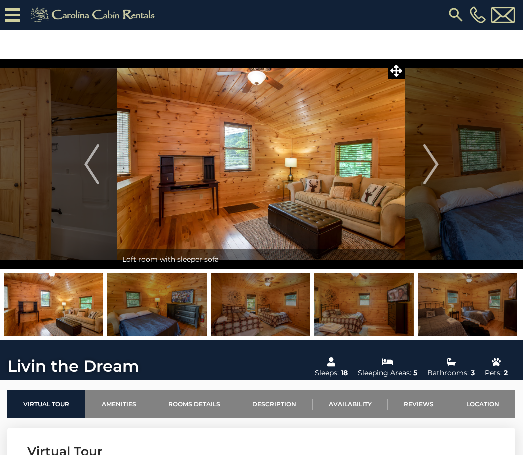
click at [429, 173] on img "Next" at bounding box center [430, 164] width 15 height 40
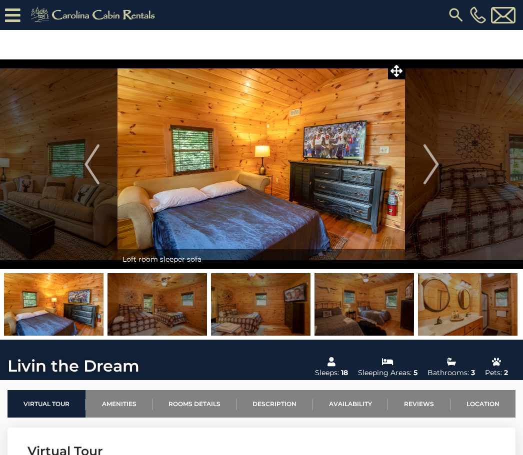
click at [427, 174] on img "Next" at bounding box center [430, 164] width 15 height 40
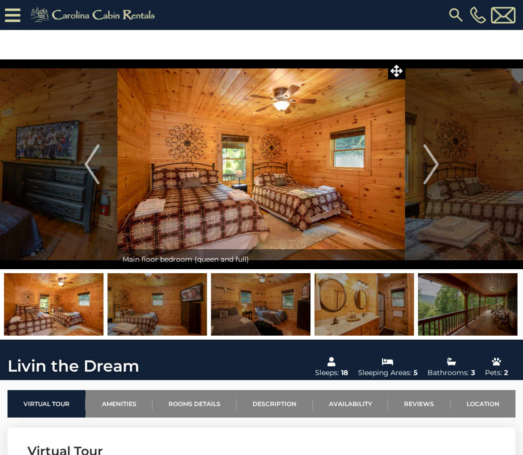
click at [428, 176] on img "Next" at bounding box center [430, 164] width 15 height 40
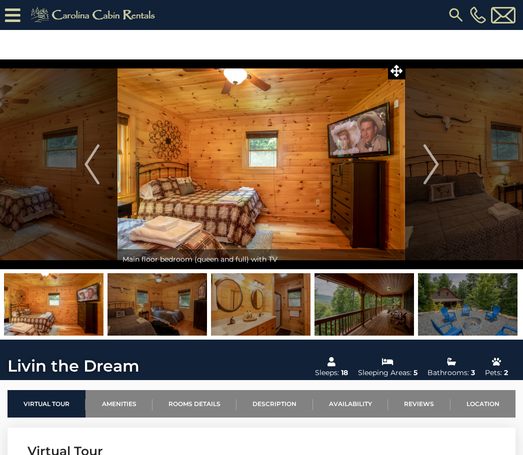
click at [423, 172] on img "Next" at bounding box center [430, 164] width 15 height 40
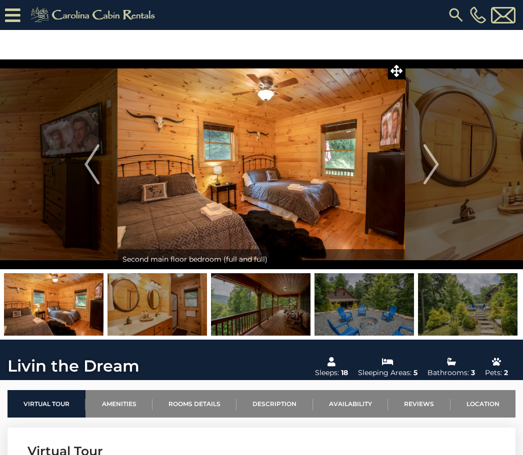
click at [426, 170] on img "Next" at bounding box center [430, 164] width 15 height 40
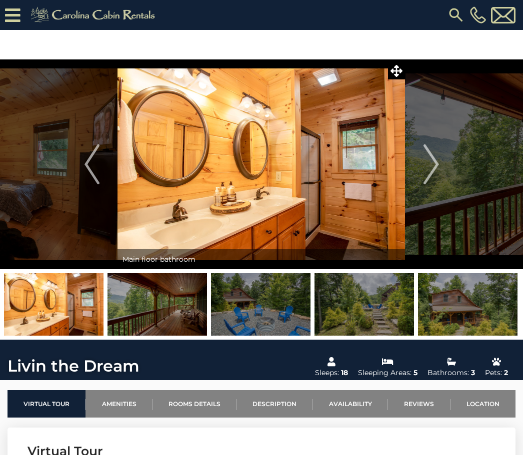
click at [426, 172] on img "Next" at bounding box center [430, 164] width 15 height 40
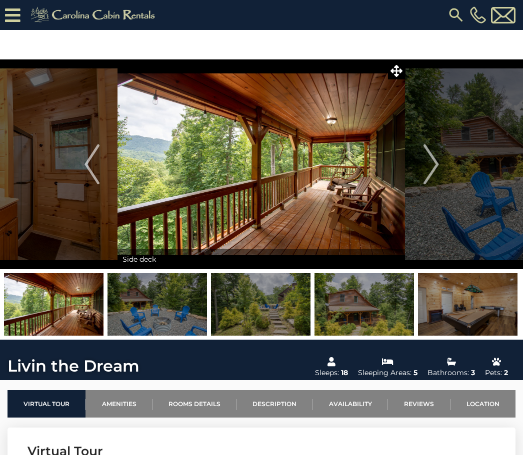
click at [422, 170] on button "Next" at bounding box center [430, 164] width 51 height 210
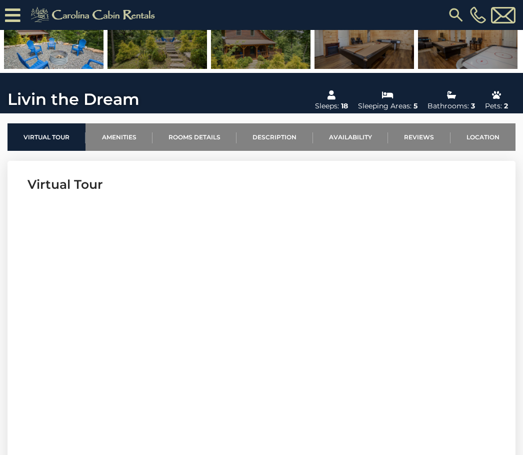
scroll to position [235, 0]
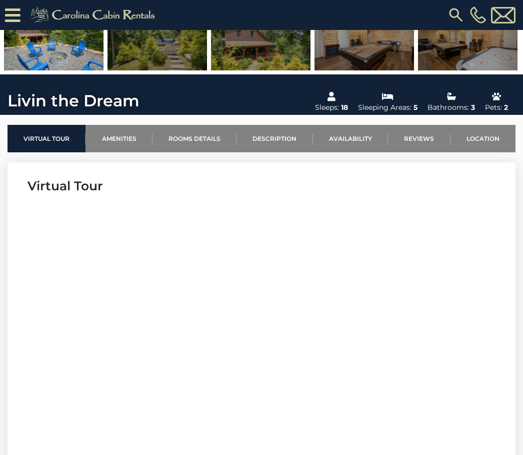
click at [193, 138] on link "Rooms Details" at bounding box center [194, 138] width 84 height 27
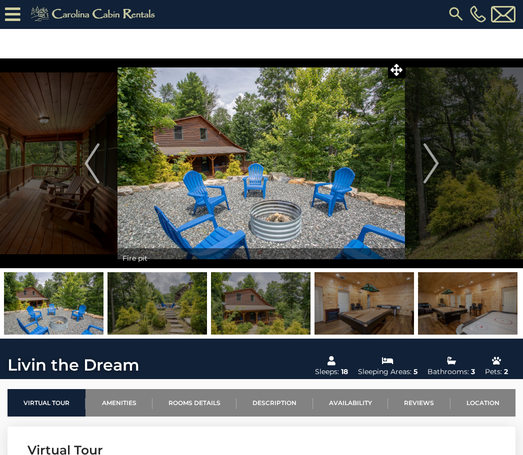
scroll to position [0, 0]
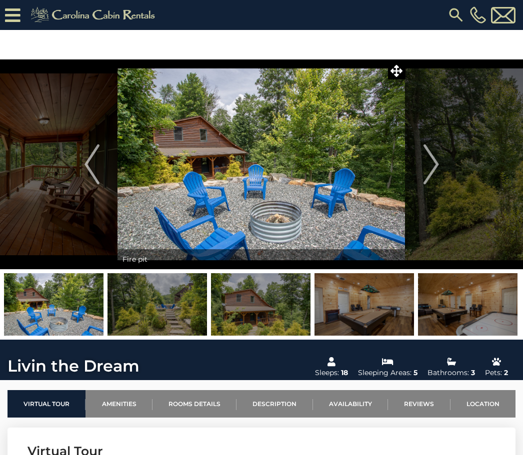
click at [16, 14] on icon at bounding box center [12, 14] width 15 height 17
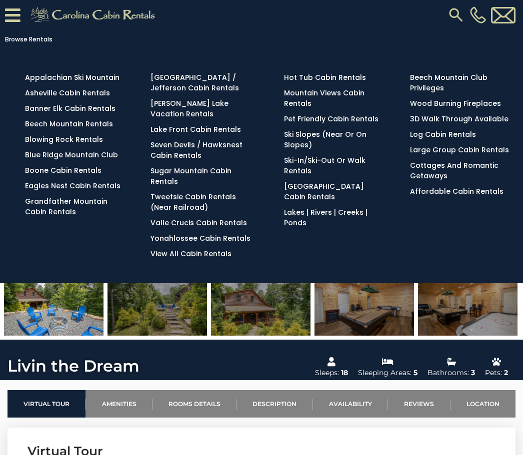
click at [10, 15] on icon at bounding box center [12, 14] width 15 height 17
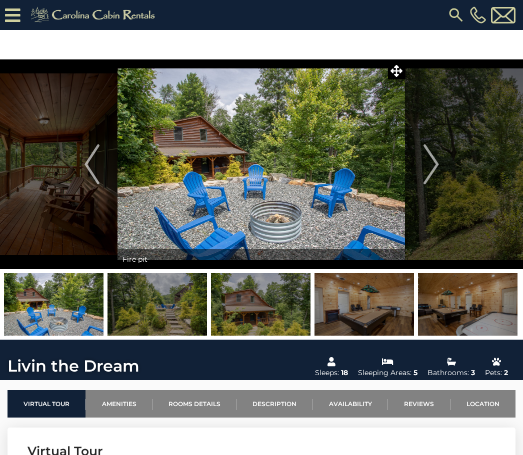
click at [11, 12] on icon at bounding box center [12, 14] width 15 height 17
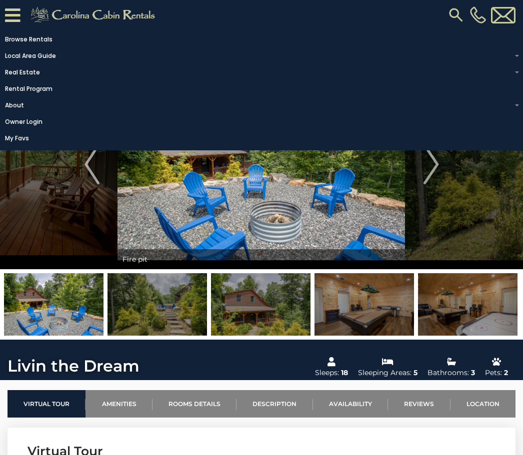
click at [43, 90] on link "Rental Program" at bounding box center [259, 89] width 518 height 14
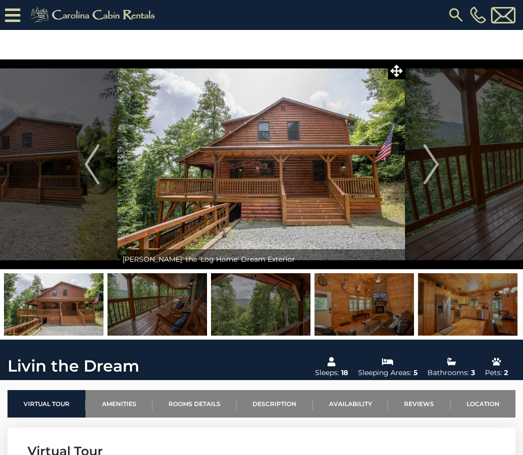
click at [58, 17] on img at bounding box center [94, 15] width 138 height 20
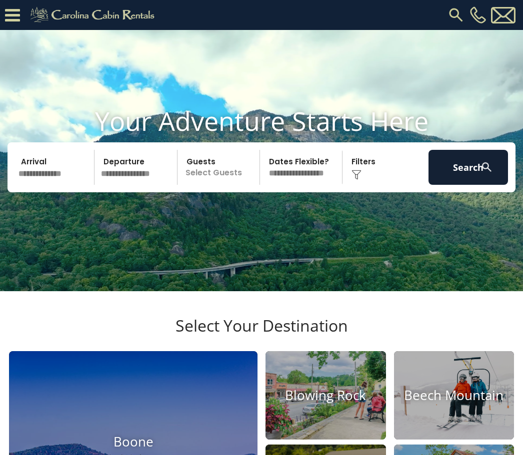
click at [48, 185] on input "text" at bounding box center [54, 167] width 79 height 35
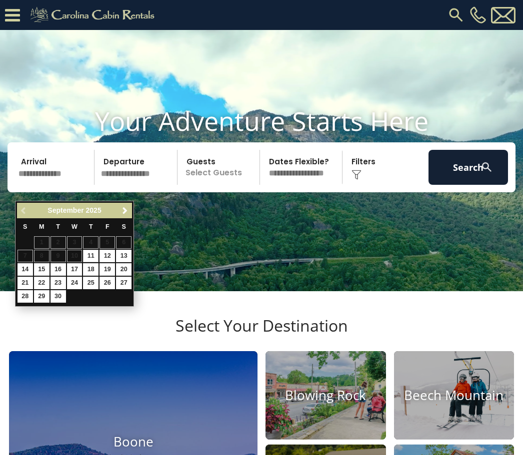
click at [123, 214] on span "Next" at bounding box center [125, 211] width 8 height 8
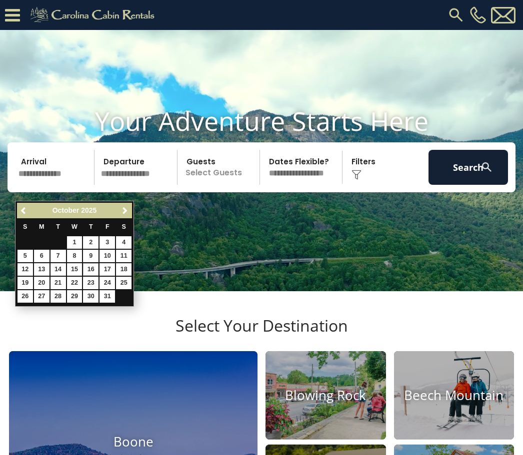
click at [96, 266] on link "16" at bounding box center [90, 269] width 15 height 12
type input "********"
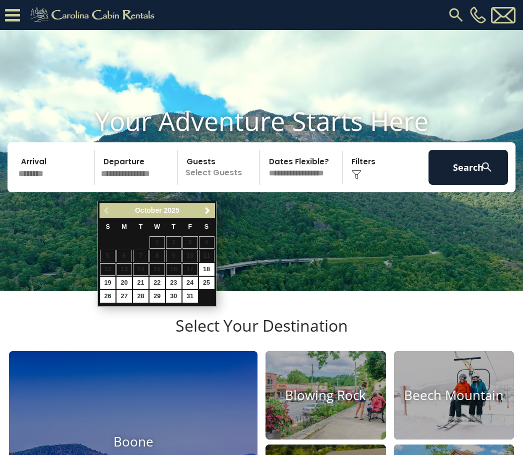
click at [113, 281] on link "19" at bounding box center [107, 283] width 15 height 12
type input "********"
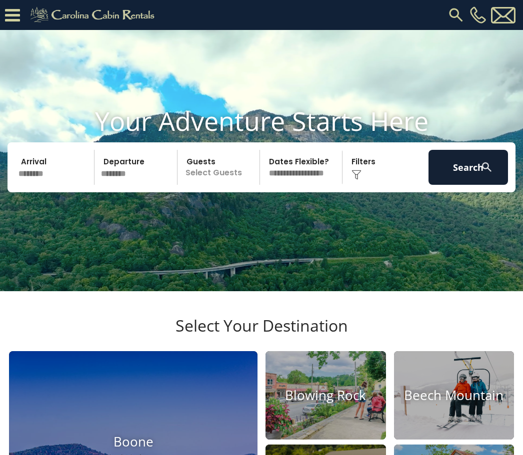
click at [205, 185] on p "Select Guests" at bounding box center [219, 167] width 79 height 35
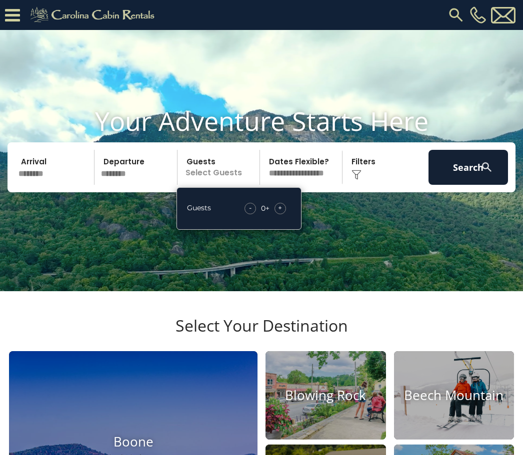
click at [279, 213] on span "+" at bounding box center [280, 208] width 4 height 10
click at [278, 213] on span "+" at bounding box center [280, 208] width 4 height 10
click at [282, 213] on span "+" at bounding box center [280, 208] width 4 height 10
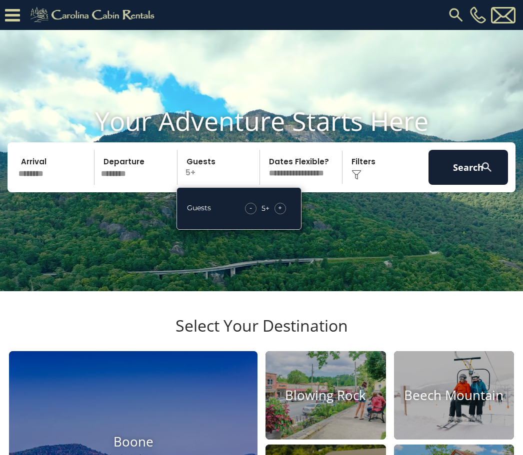
click at [282, 214] on div "+" at bounding box center [279, 208] width 11 height 11
click at [356, 180] on img at bounding box center [356, 175] width 10 height 10
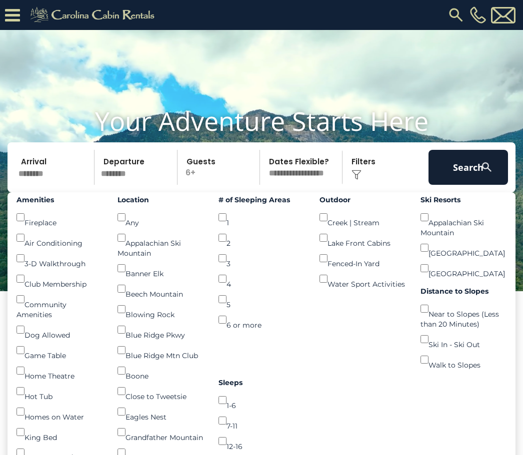
click at [469, 184] on button "Search" at bounding box center [467, 167] width 79 height 35
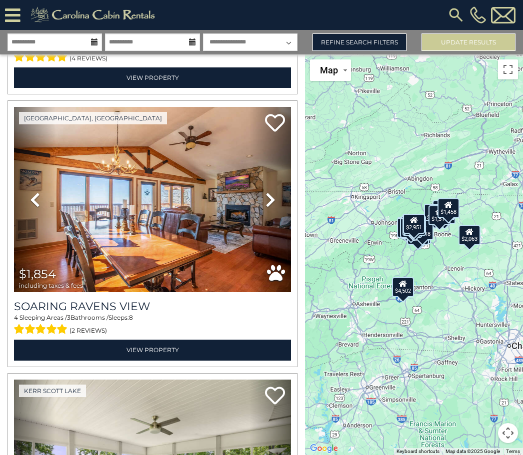
scroll to position [6807, 0]
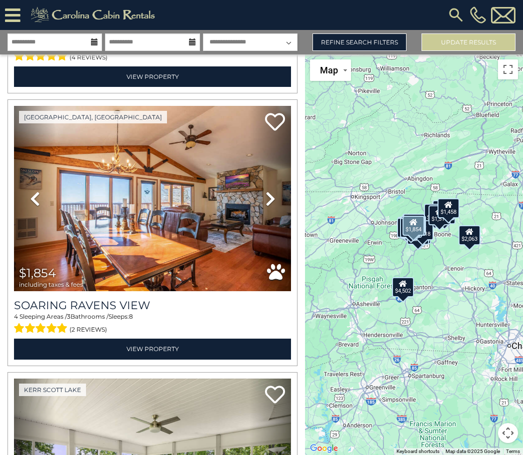
click at [150, 359] on link "View Property" at bounding box center [152, 349] width 277 height 20
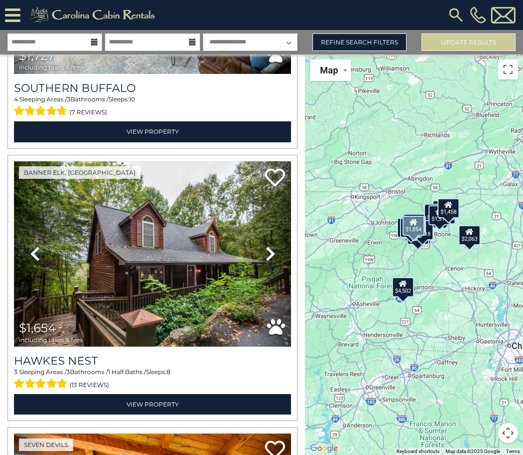
scroll to position [2667, 0]
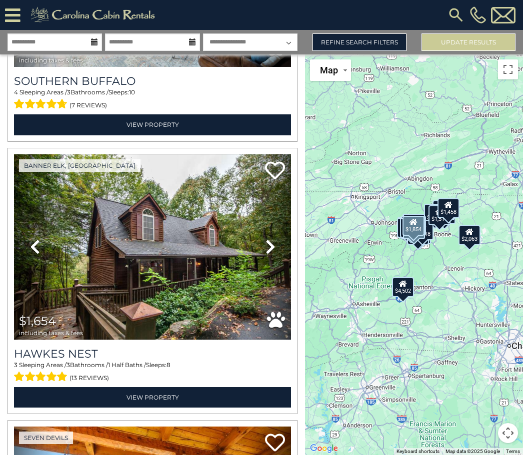
click at [144, 403] on link "View Property" at bounding box center [152, 397] width 277 height 20
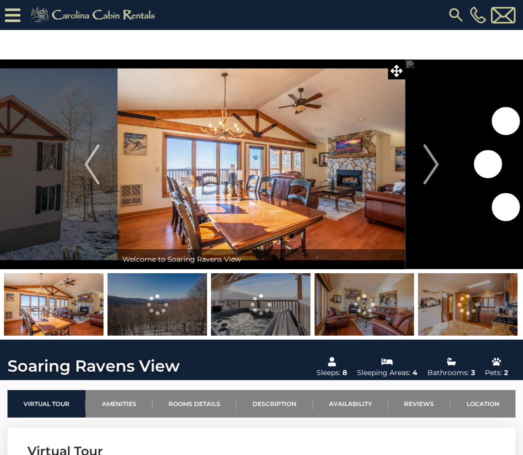
click at [428, 172] on img "Next" at bounding box center [430, 164] width 15 height 40
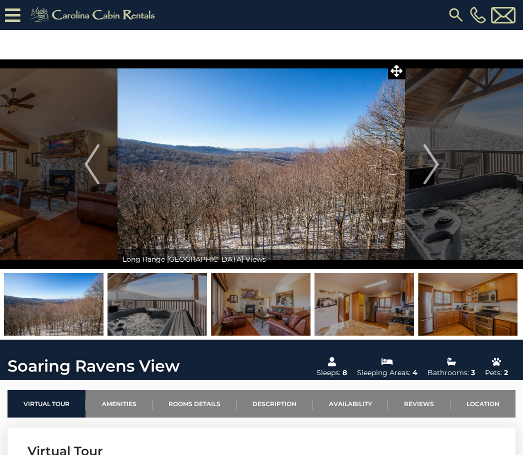
click at [431, 167] on img "Next" at bounding box center [430, 164] width 15 height 40
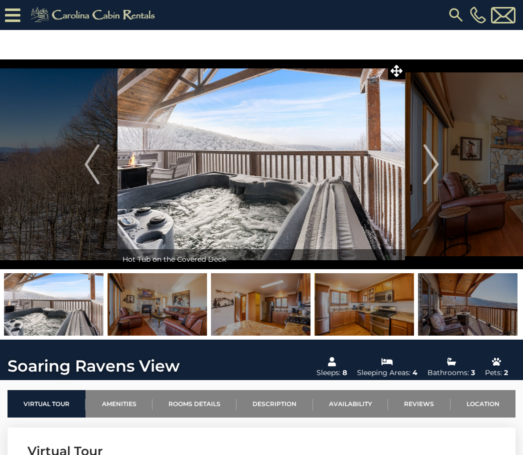
click at [431, 176] on img "Next" at bounding box center [430, 164] width 15 height 40
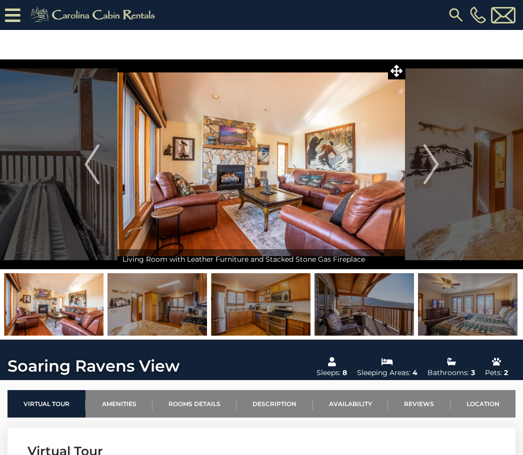
click at [434, 166] on img "Next" at bounding box center [430, 164] width 15 height 40
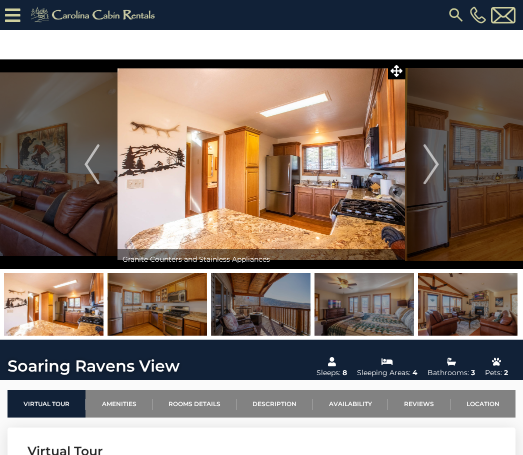
click at [427, 170] on img "Next" at bounding box center [430, 164] width 15 height 40
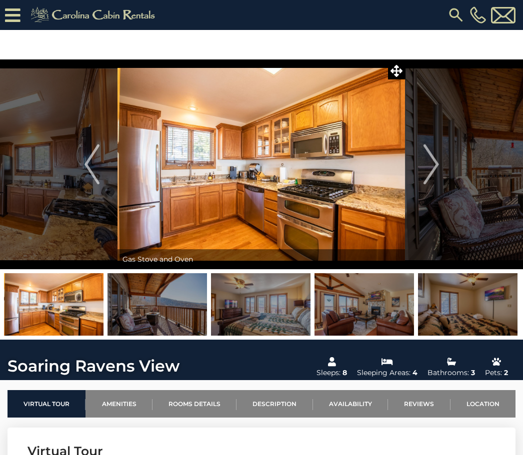
click at [431, 173] on img "Next" at bounding box center [430, 164] width 15 height 40
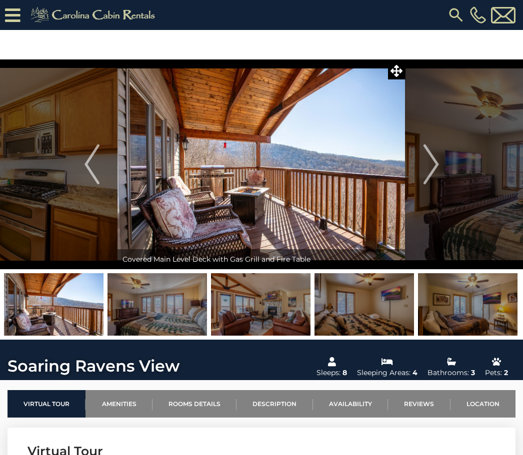
click at [426, 172] on img "Next" at bounding box center [430, 164] width 15 height 40
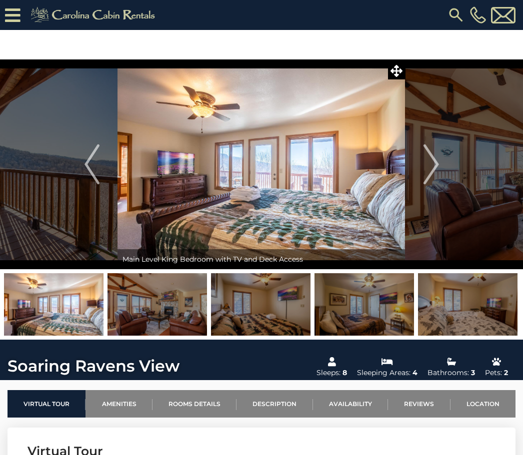
click at [427, 172] on img "Next" at bounding box center [430, 164] width 15 height 40
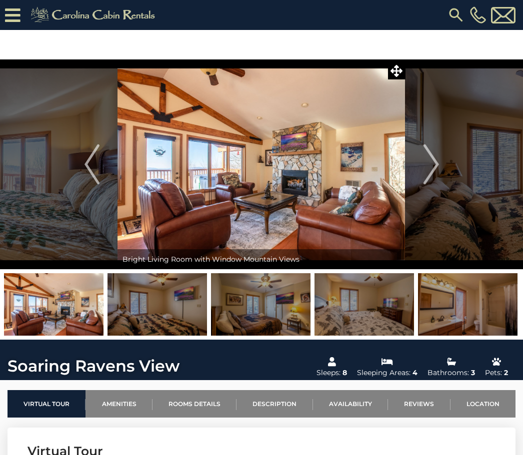
click at [422, 178] on button "Next" at bounding box center [430, 164] width 51 height 210
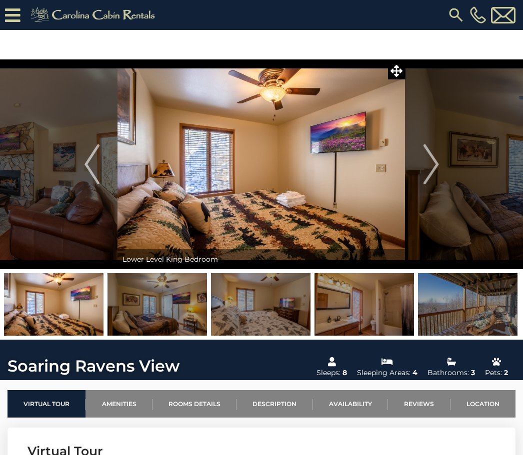
click at [422, 174] on button "Next" at bounding box center [430, 164] width 51 height 210
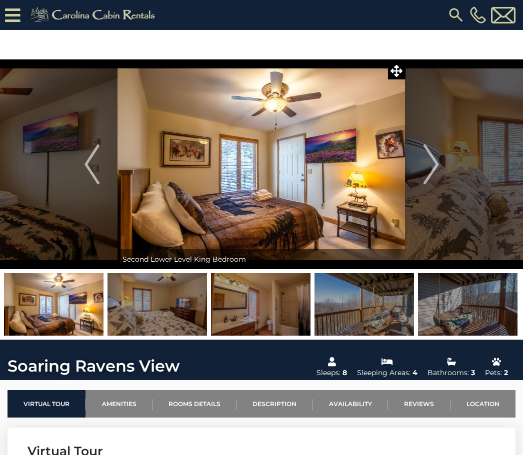
click at [426, 174] on img "Next" at bounding box center [430, 164] width 15 height 40
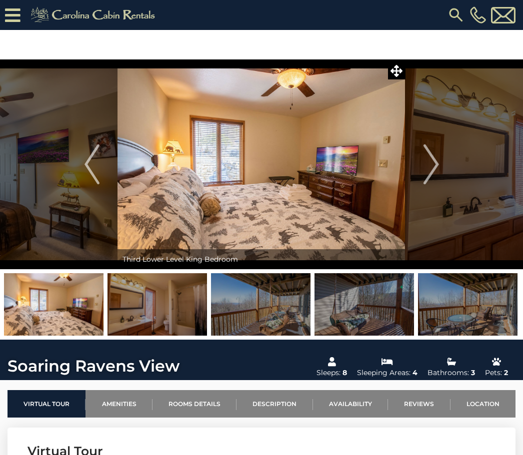
click at [426, 173] on img "Next" at bounding box center [430, 164] width 15 height 40
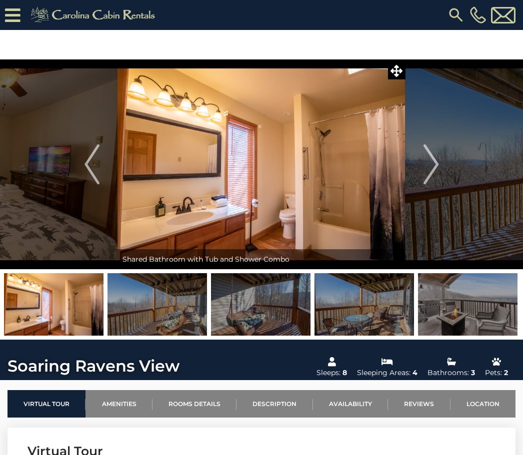
click at [426, 174] on img "Next" at bounding box center [430, 164] width 15 height 40
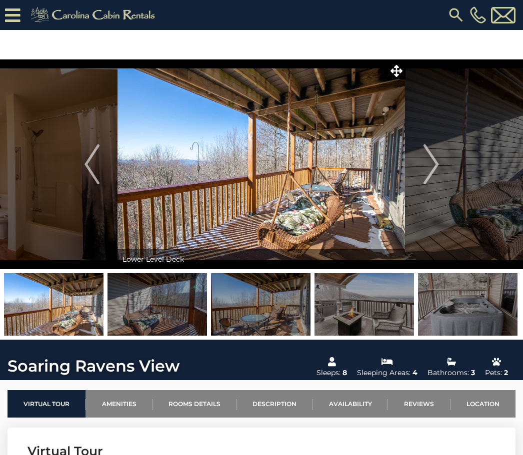
click at [428, 176] on img "Next" at bounding box center [430, 164] width 15 height 40
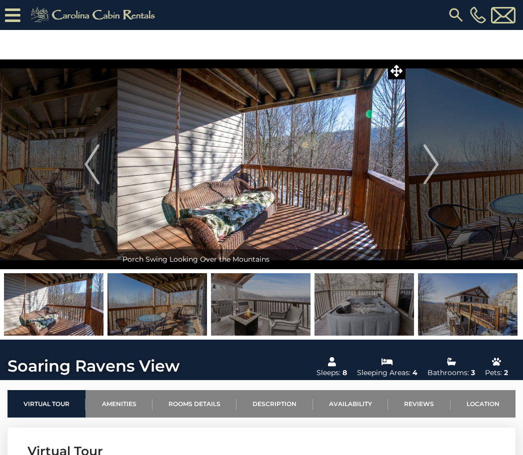
click at [425, 176] on img "Next" at bounding box center [430, 164] width 15 height 40
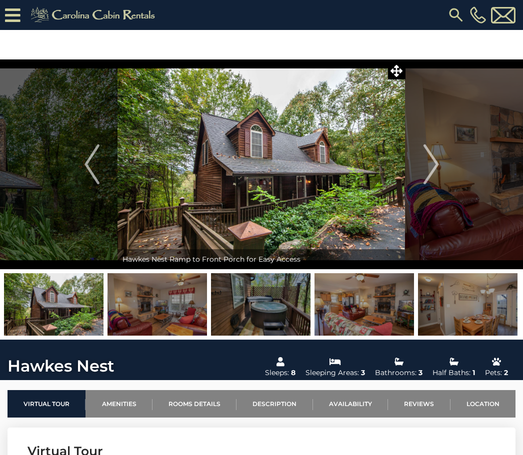
click at [155, 309] on img at bounding box center [156, 304] width 99 height 62
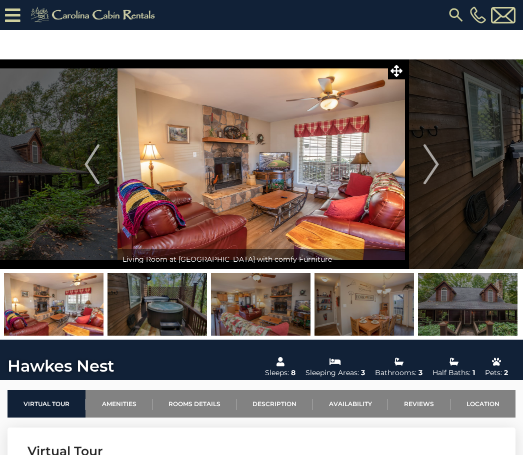
click at [422, 169] on button "Next" at bounding box center [430, 164] width 51 height 210
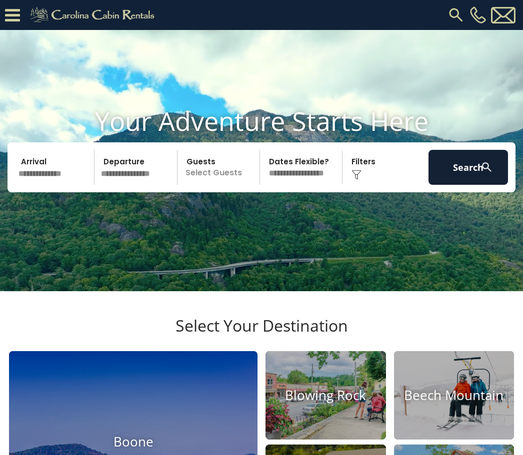
click at [46, 185] on input "text" at bounding box center [54, 167] width 79 height 35
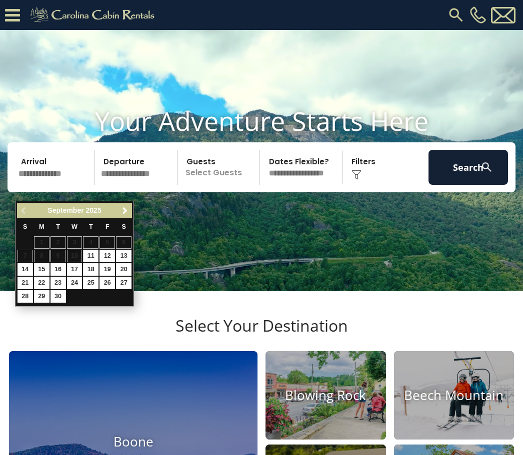
click at [128, 212] on span "Next" at bounding box center [125, 211] width 8 height 8
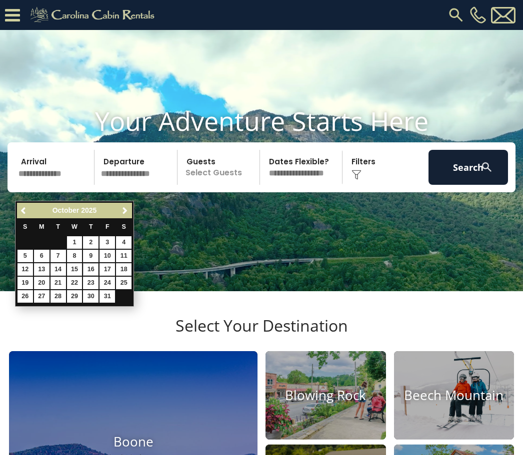
click at [90, 270] on link "16" at bounding box center [90, 269] width 15 height 12
type input "********"
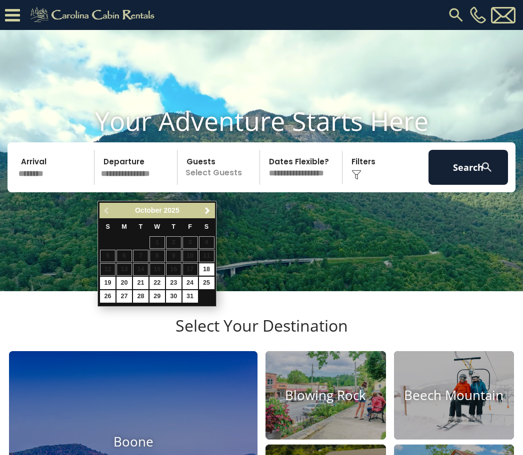
click at [107, 283] on link "19" at bounding box center [107, 283] width 15 height 12
type input "********"
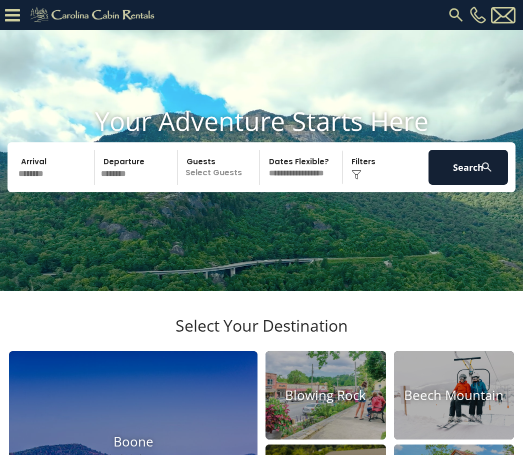
click at [222, 185] on p "Select Guests" at bounding box center [219, 167] width 79 height 35
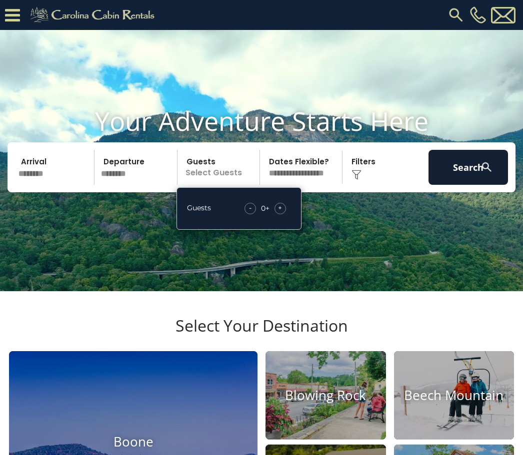
click at [280, 213] on span "+" at bounding box center [280, 208] width 4 height 10
click at [281, 213] on span "+" at bounding box center [280, 208] width 4 height 10
click at [279, 213] on span "+" at bounding box center [280, 208] width 4 height 10
click at [286, 214] on div "- 3 + +" at bounding box center [265, 208] width 51 height 11
click at [282, 214] on div "+" at bounding box center [279, 208] width 11 height 11
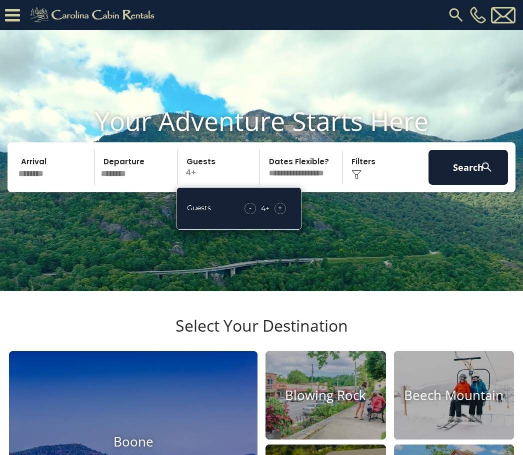
click at [276, 214] on div "+" at bounding box center [279, 208] width 11 height 11
click at [280, 213] on span "+" at bounding box center [280, 208] width 4 height 10
click at [278, 214] on div "+" at bounding box center [279, 208] width 11 height 11
click at [246, 230] on div "Guests - 7 + +" at bounding box center [238, 208] width 125 height 42
click at [254, 214] on div "-" at bounding box center [250, 208] width 11 height 11
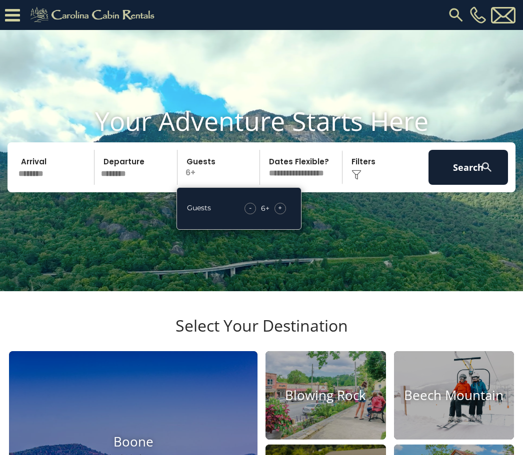
click at [309, 185] on select "**********" at bounding box center [302, 167] width 79 height 35
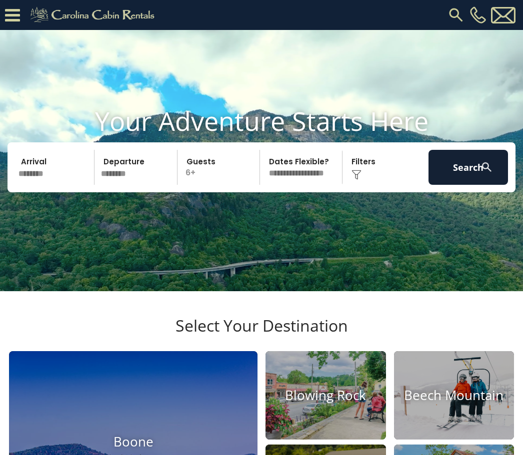
select select "*"
click at [358, 180] on img at bounding box center [356, 175] width 10 height 10
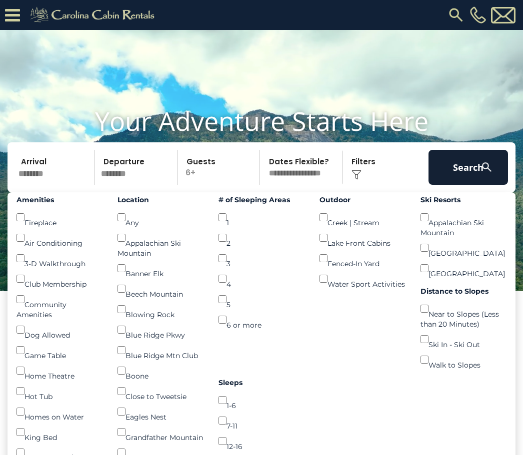
click at [458, 185] on button "Search" at bounding box center [467, 167] width 79 height 35
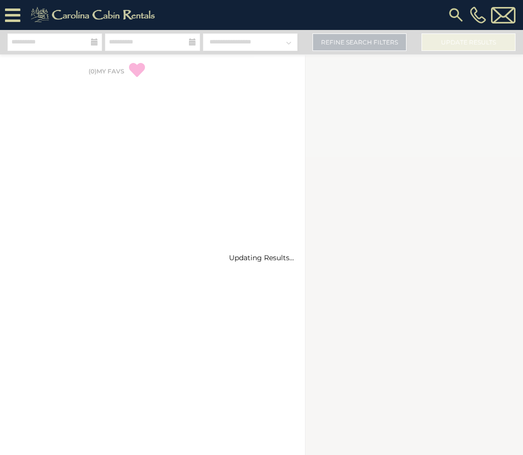
select select "*"
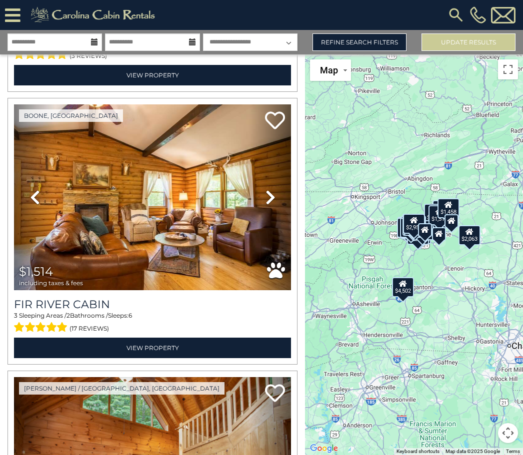
scroll to position [5990, 0]
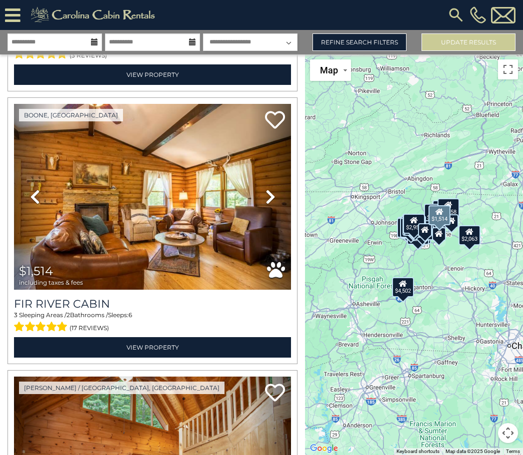
click at [138, 355] on link "View Property" at bounding box center [152, 347] width 277 height 20
